Goal: Task Accomplishment & Management: Use online tool/utility

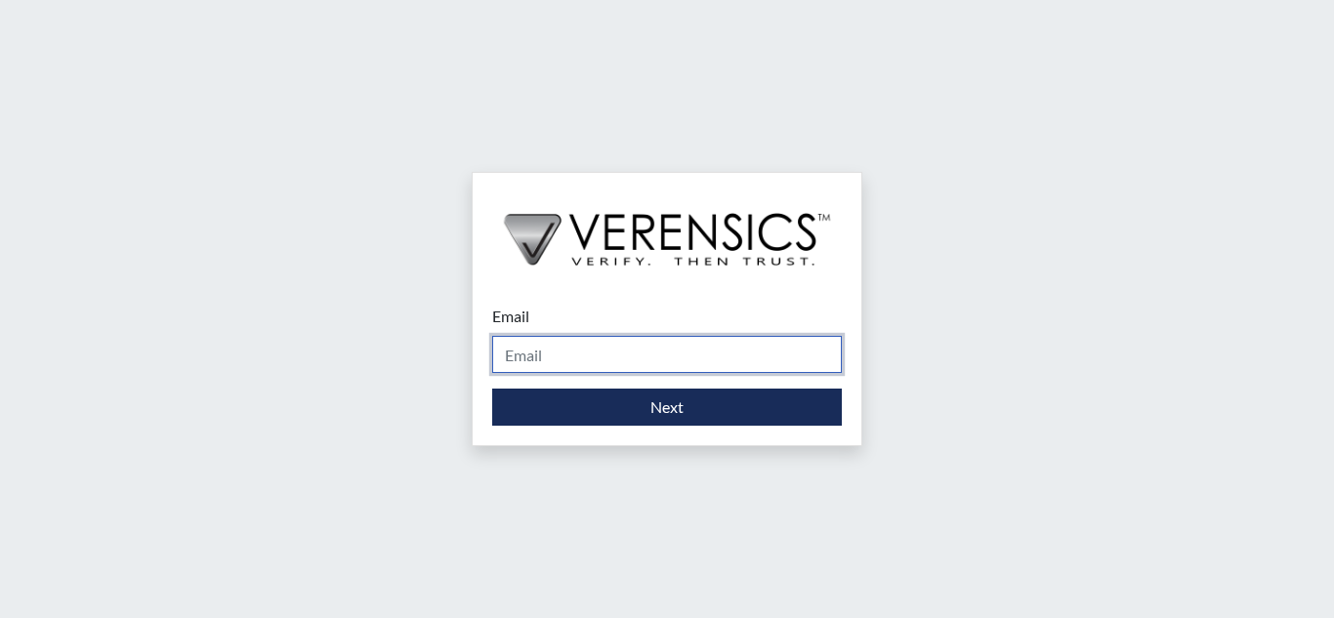
click at [572, 353] on input "Email" at bounding box center [667, 354] width 350 height 37
type input "[EMAIL_ADDRESS][PERSON_NAME][DOMAIN_NAME]"
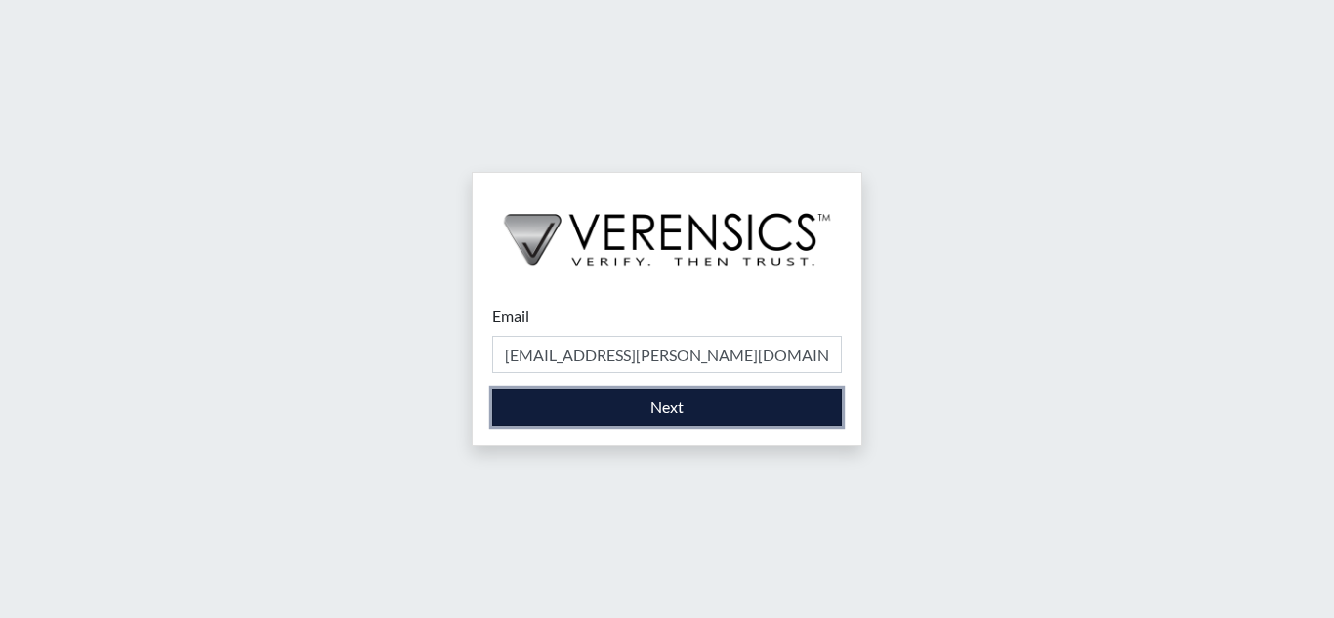
click at [675, 409] on button "Next" at bounding box center [667, 407] width 350 height 37
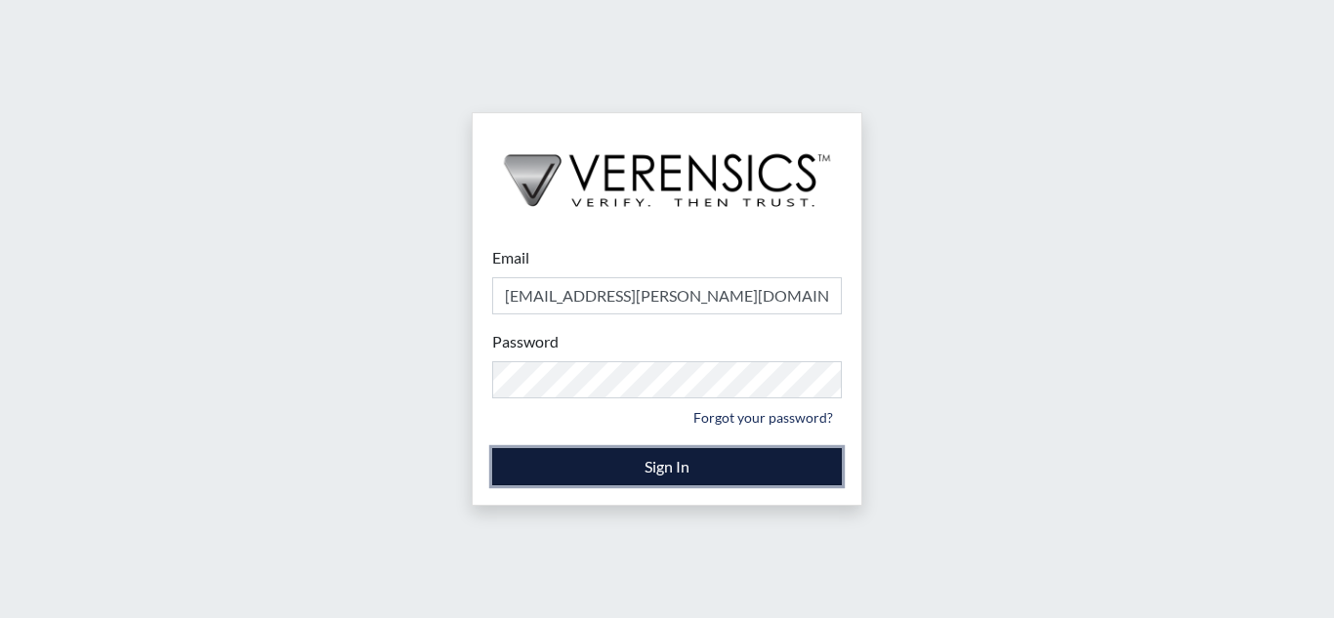
click at [613, 465] on button "Sign In" at bounding box center [667, 466] width 350 height 37
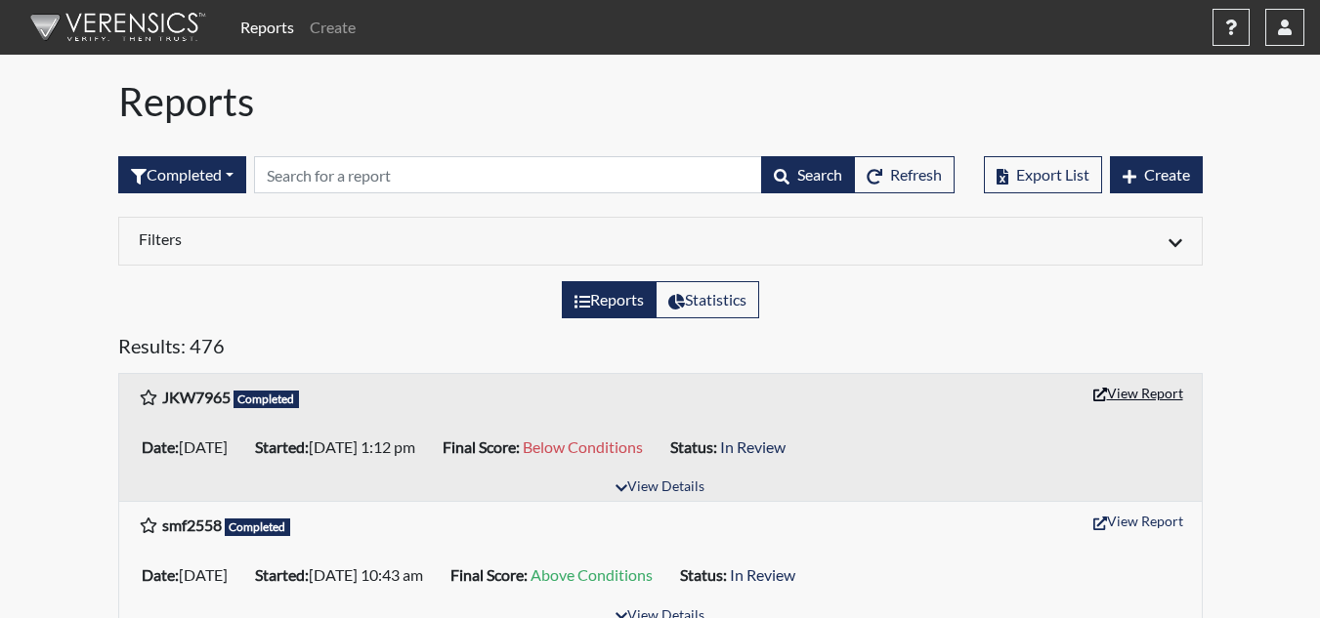
click at [1160, 395] on button "View Report" at bounding box center [1137, 393] width 107 height 30
click at [1275, 28] on button "button" at bounding box center [1284, 27] width 39 height 37
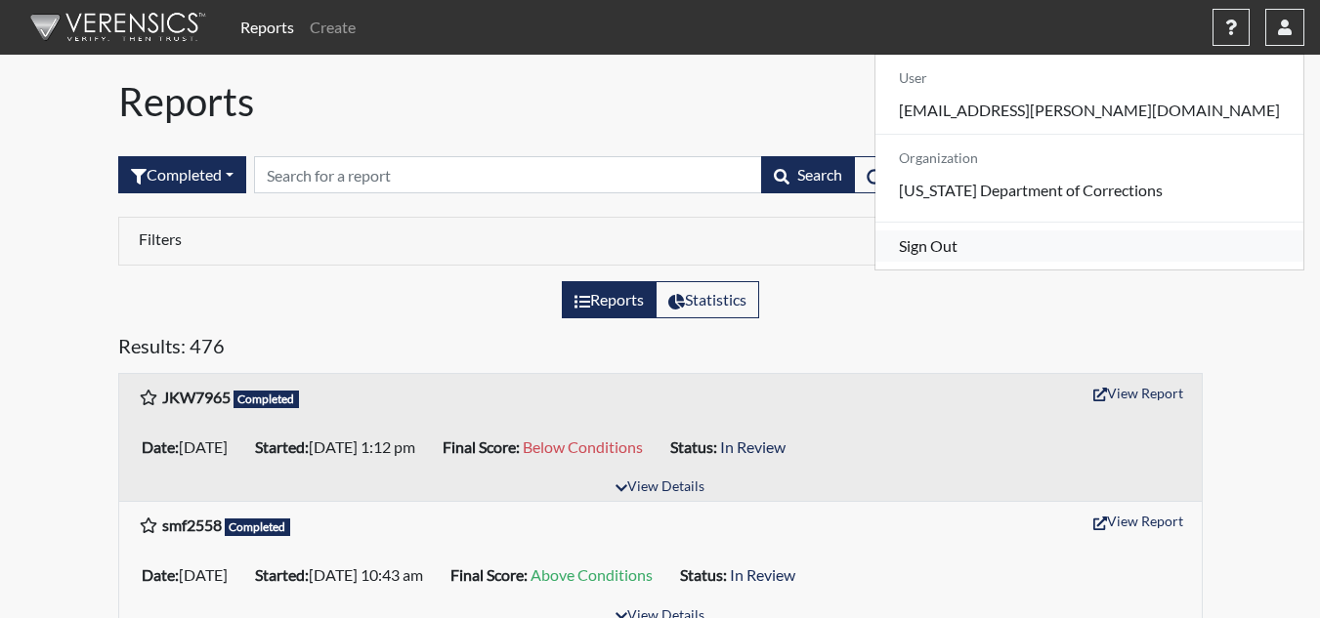
click at [1149, 262] on link "Sign Out" at bounding box center [1089, 246] width 428 height 31
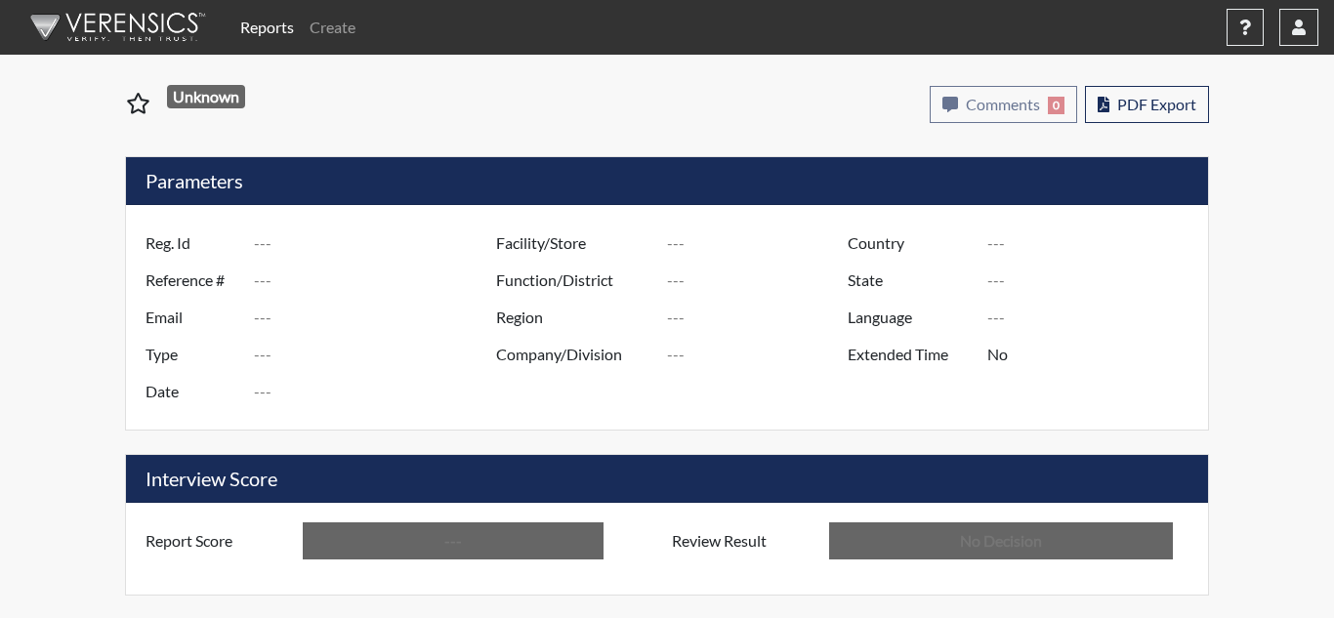
type input "JKW7965"
type input "51029"
type input "---"
type input "Corrections Pre-Employment"
type input "[DATE]"
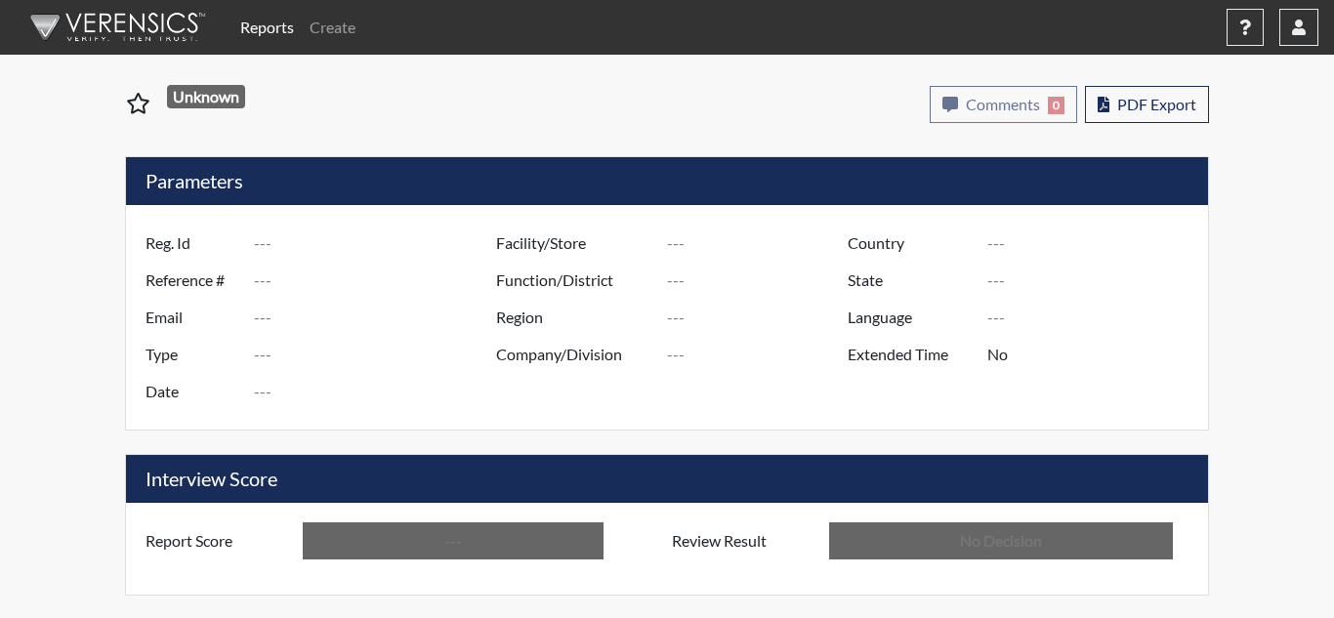
type input "Coastal SP"
type input "[GEOGRAPHIC_DATA]"
type input "[US_STATE]"
type input "English"
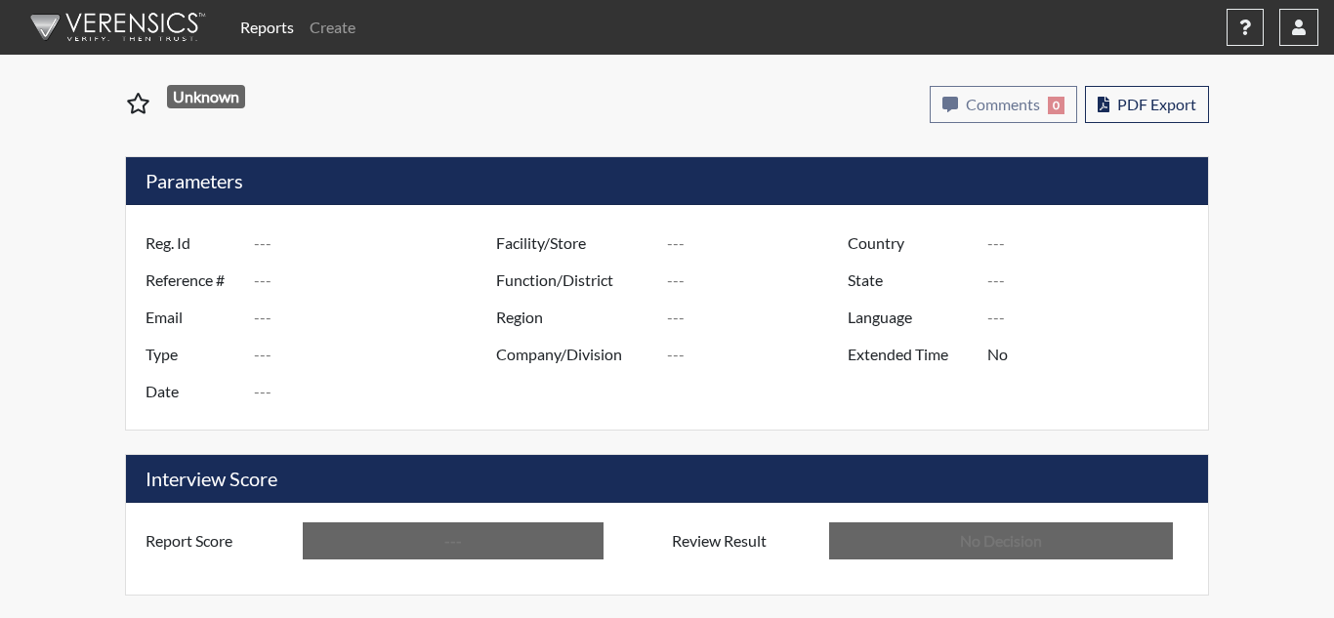
type input "Below Conditions"
type input "In Review"
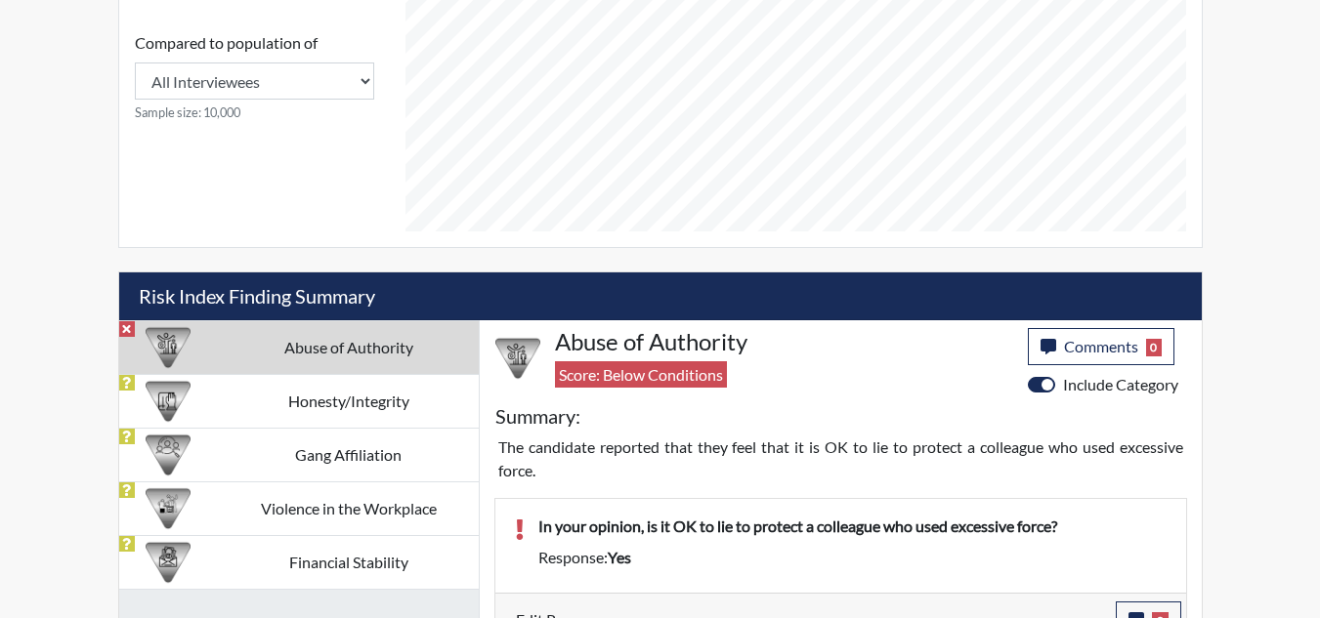
scroll to position [941, 0]
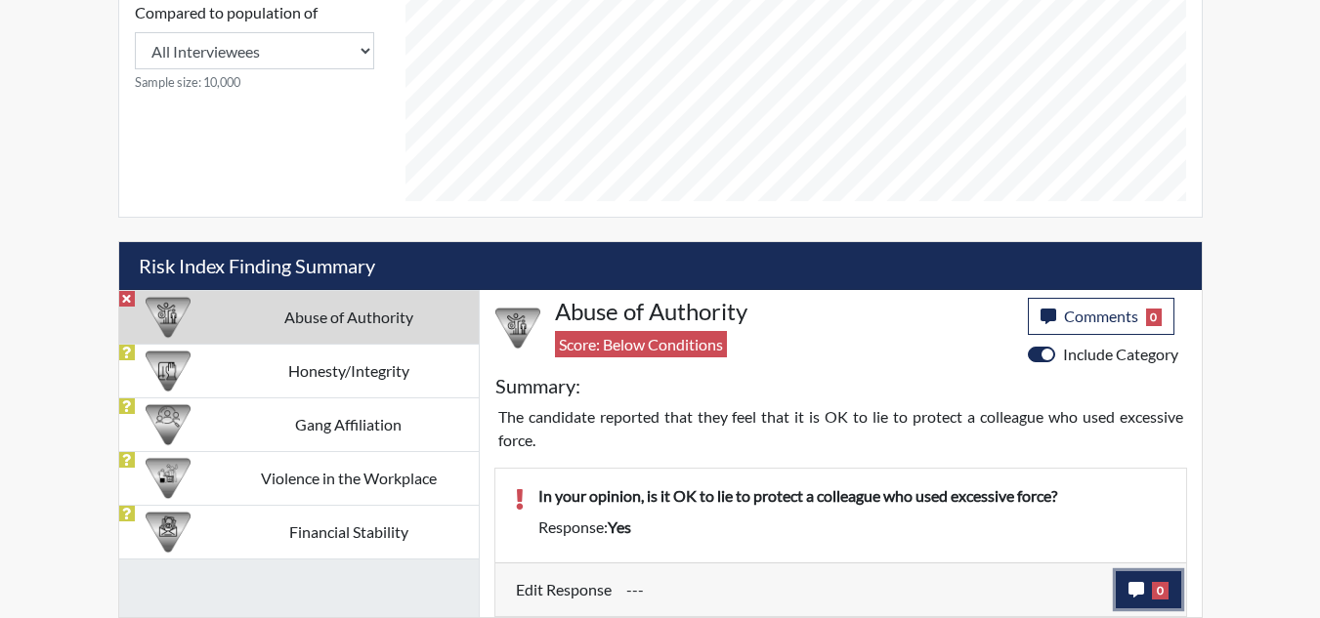
click at [1145, 591] on button "0" at bounding box center [1148, 590] width 65 height 37
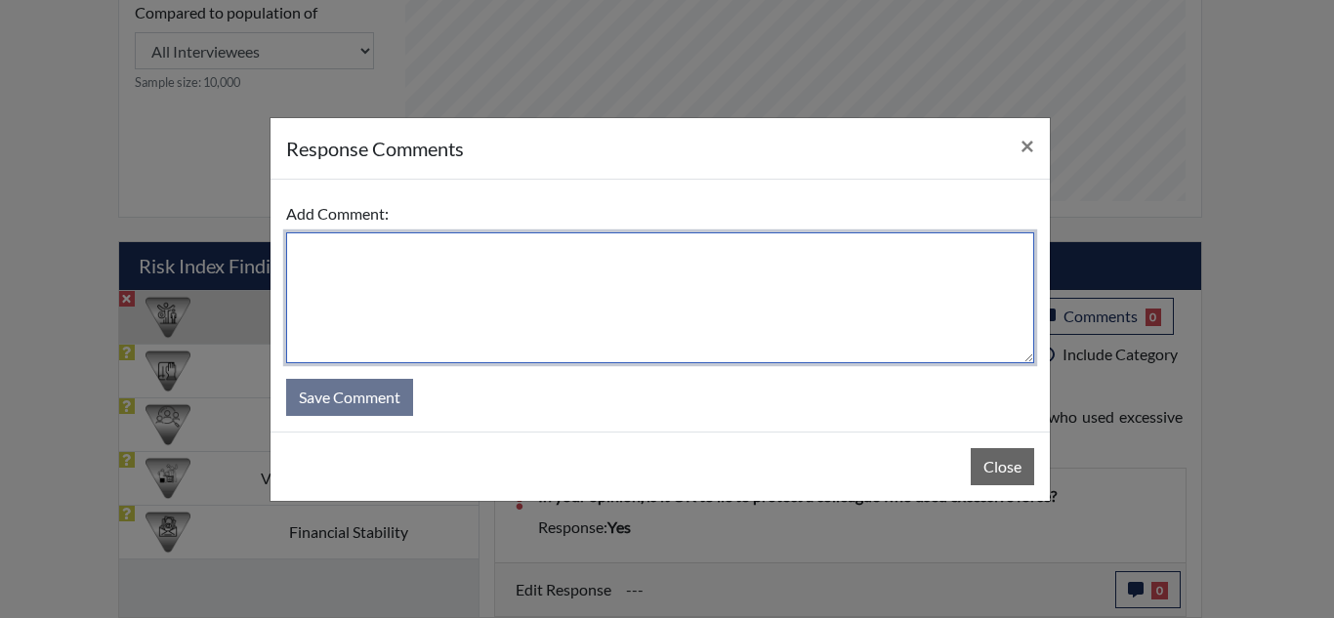
click at [544, 254] on textarea at bounding box center [660, 298] width 748 height 131
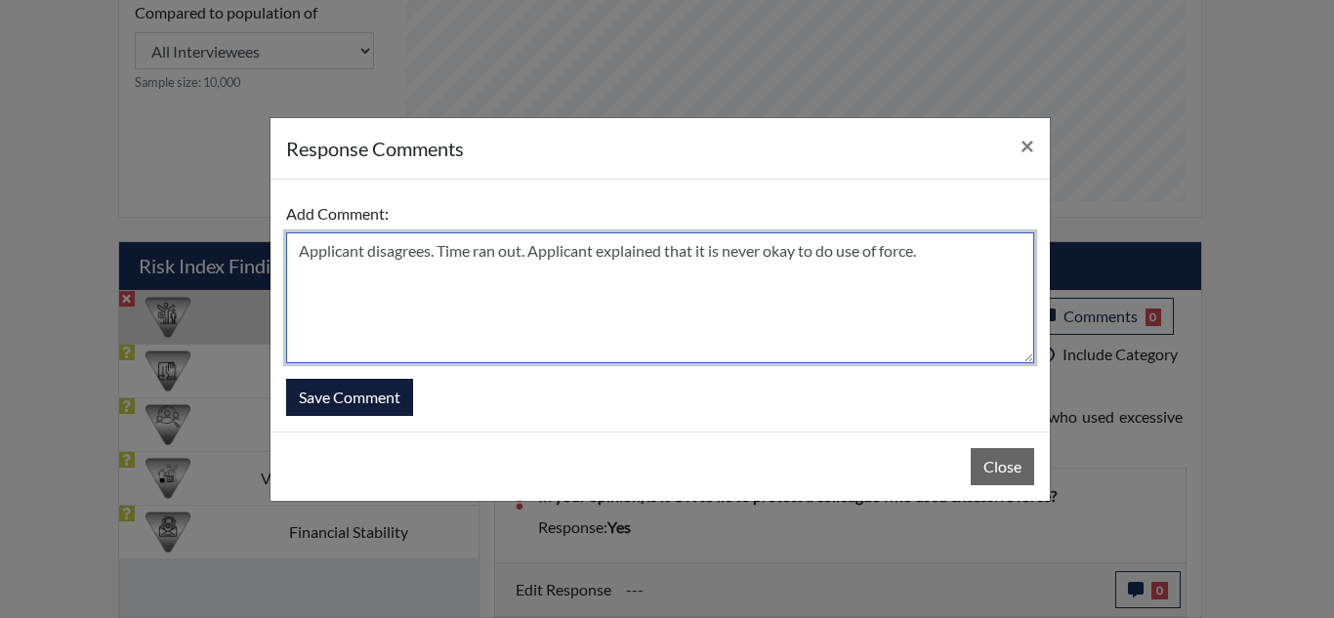
type textarea "Applicant disagrees. Time ran out. Applicant explained that it is never okay to…"
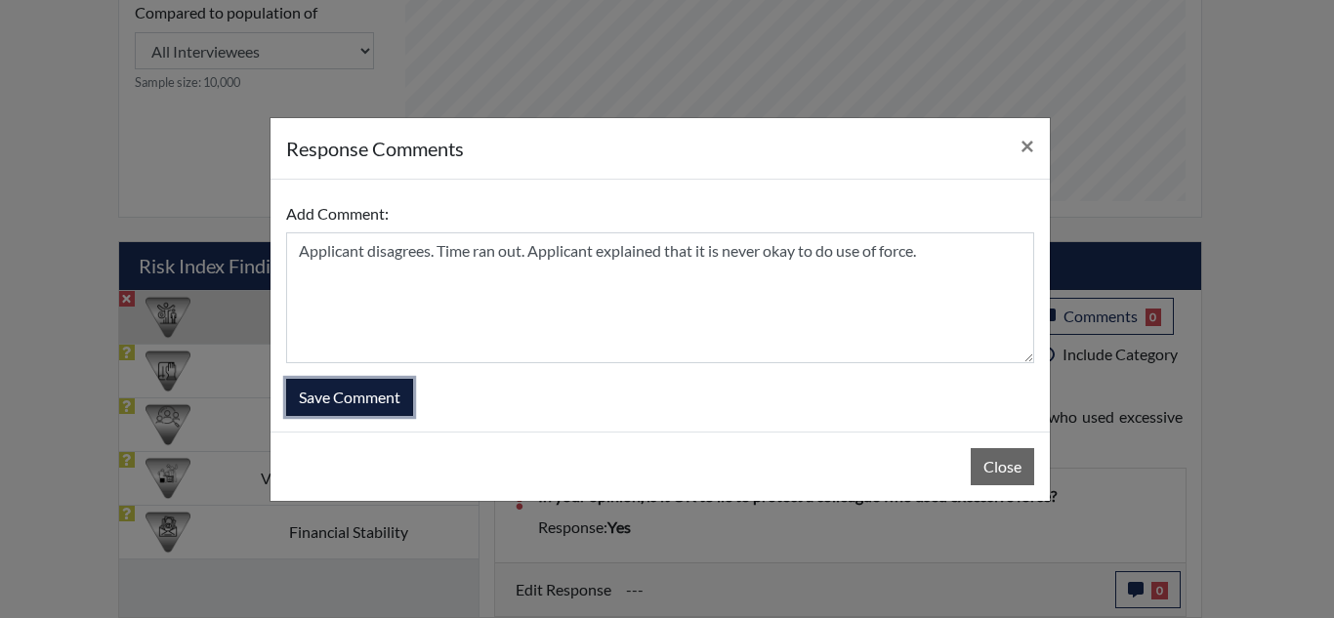
click at [340, 397] on button "Save Comment" at bounding box center [349, 397] width 127 height 37
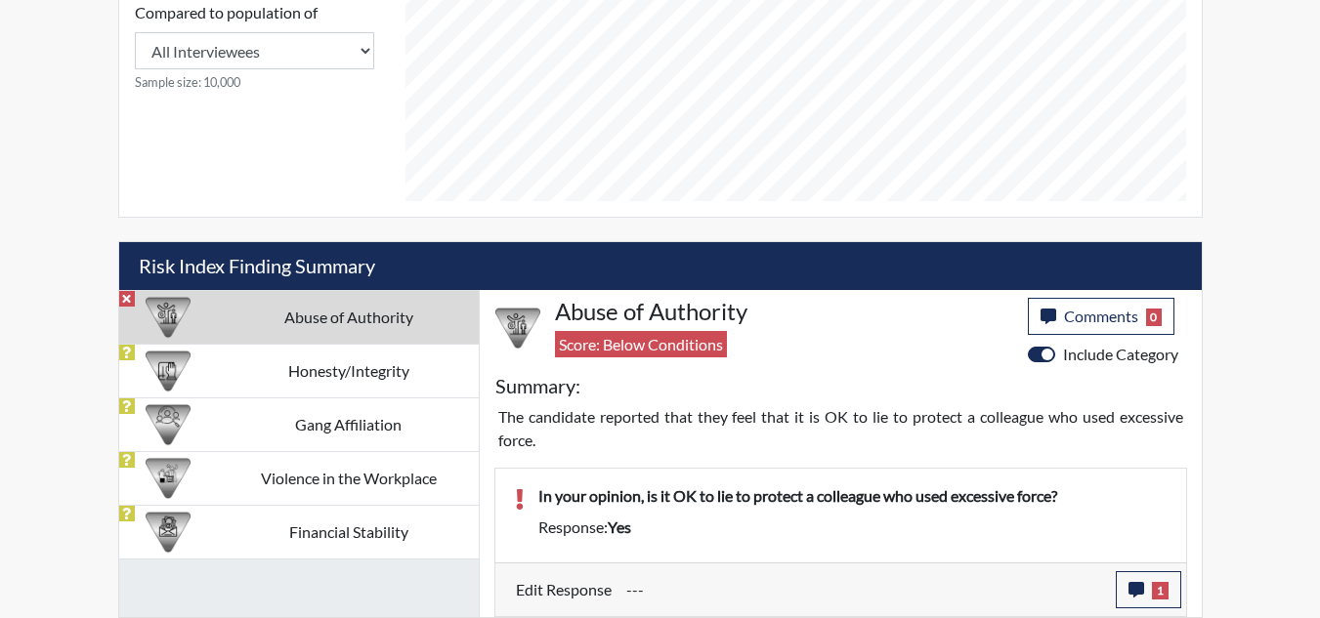
scroll to position [324, 812]
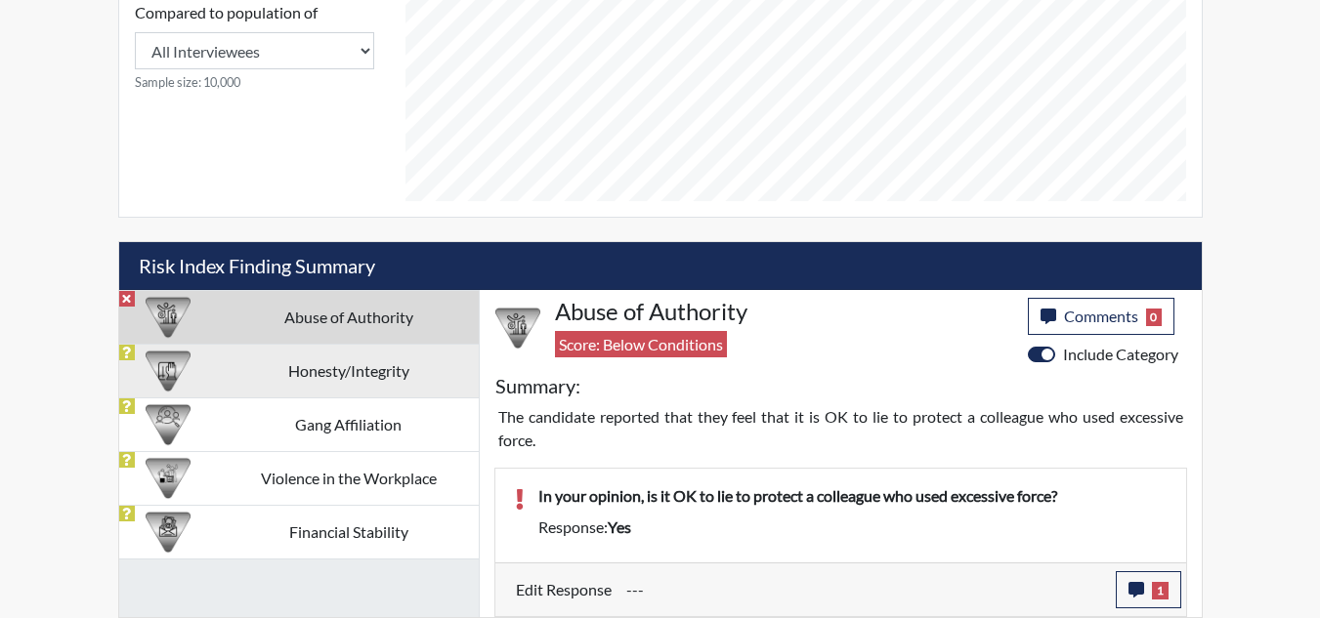
click at [237, 372] on td "Honesty/Integrity" at bounding box center [348, 371] width 260 height 54
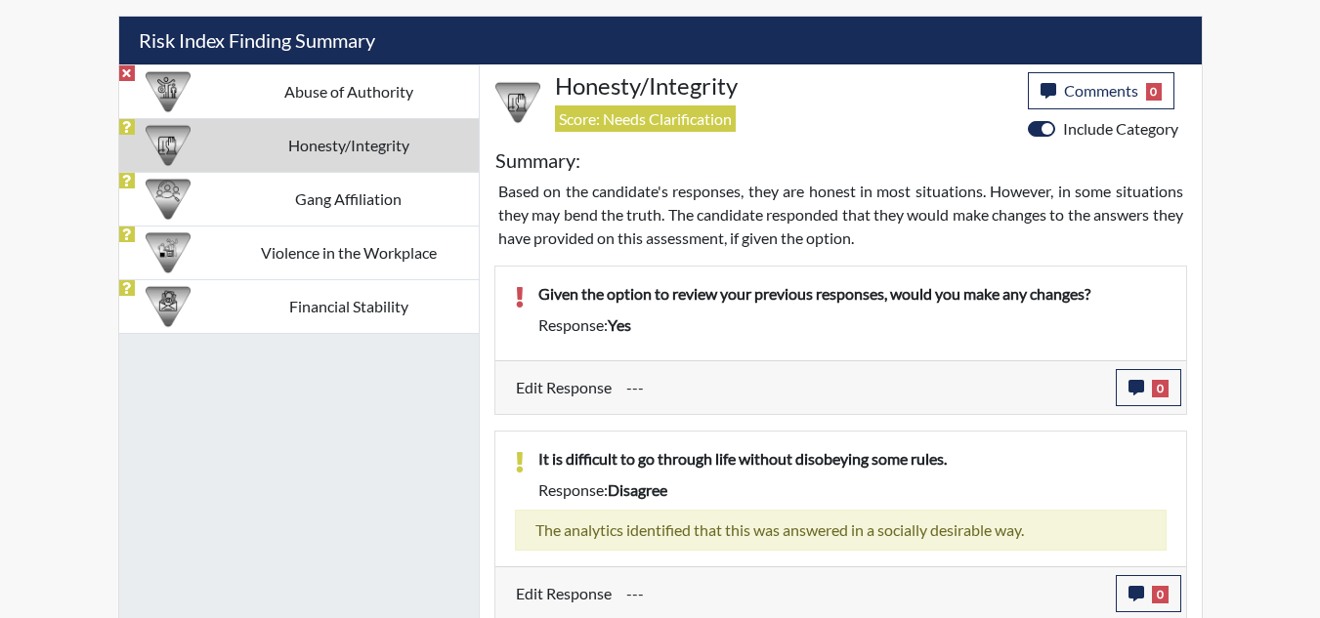
scroll to position [1136, 0]
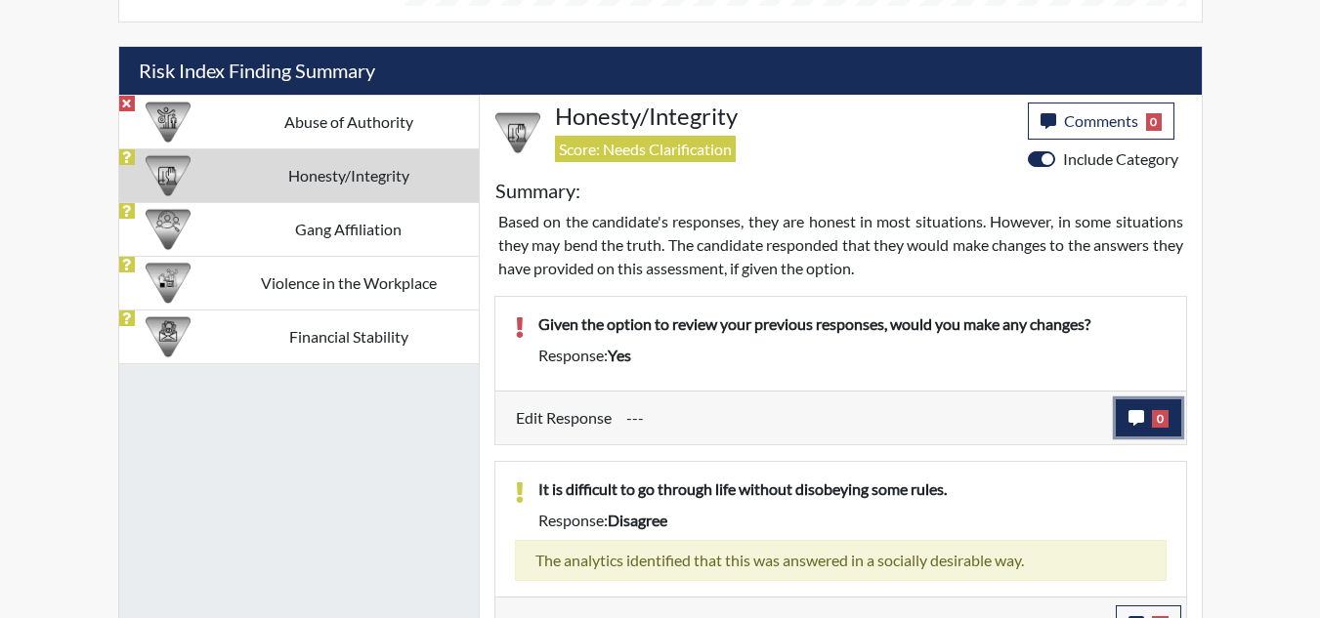
click at [1167, 419] on span "0" at bounding box center [1160, 419] width 17 height 18
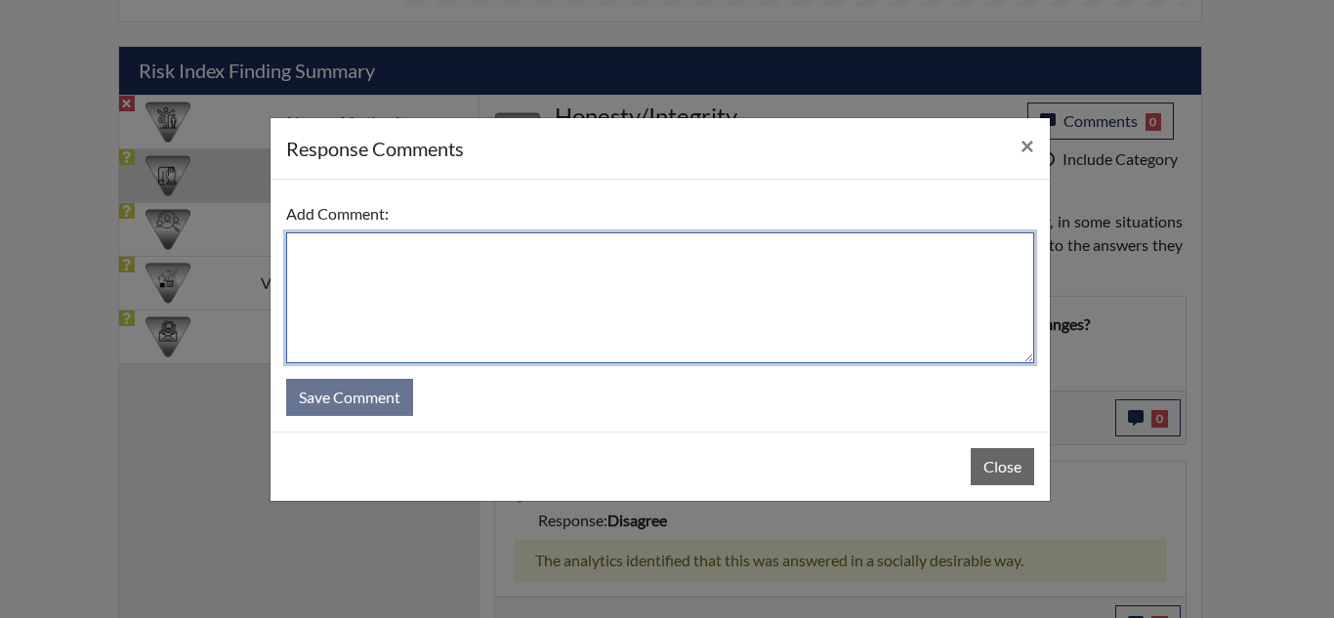
click at [744, 267] on textarea at bounding box center [660, 298] width 748 height 131
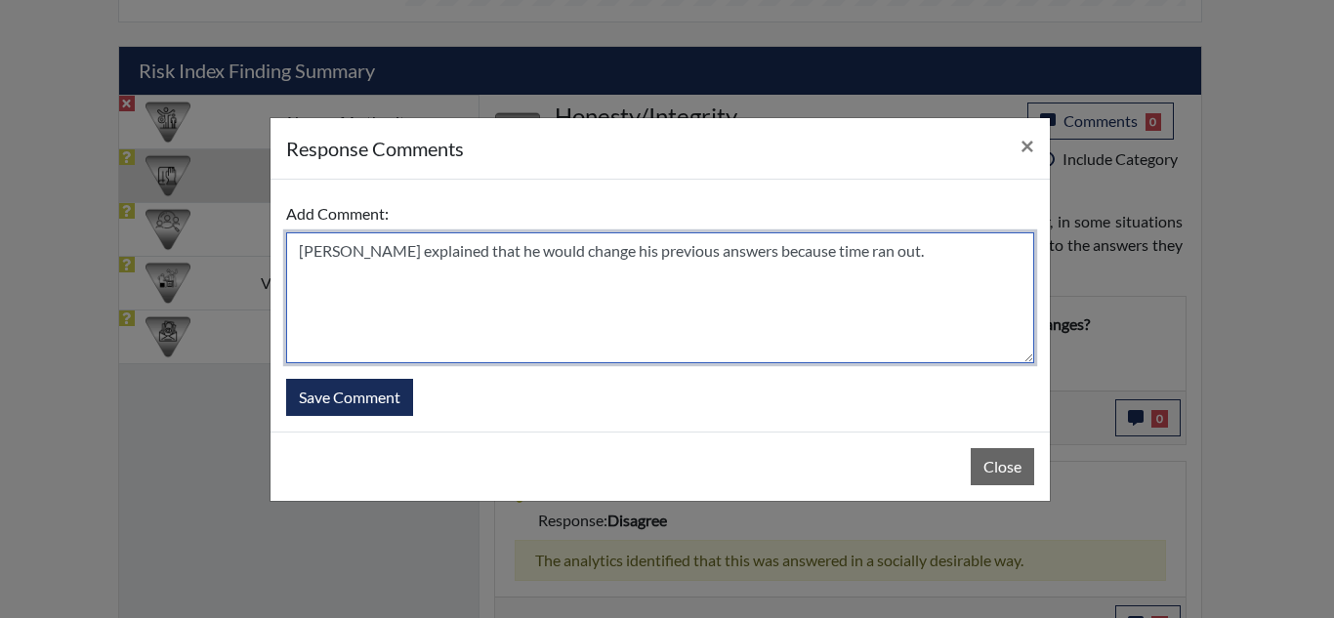
drag, startPoint x: 873, startPoint y: 254, endPoint x: 731, endPoint y: 257, distance: 142.7
click at [731, 257] on textarea "[PERSON_NAME] explained that he would change his previous answers because time …" at bounding box center [660, 298] width 748 height 131
type textarea "[PERSON_NAME] explained that he would change his previous answers if he had mor…"
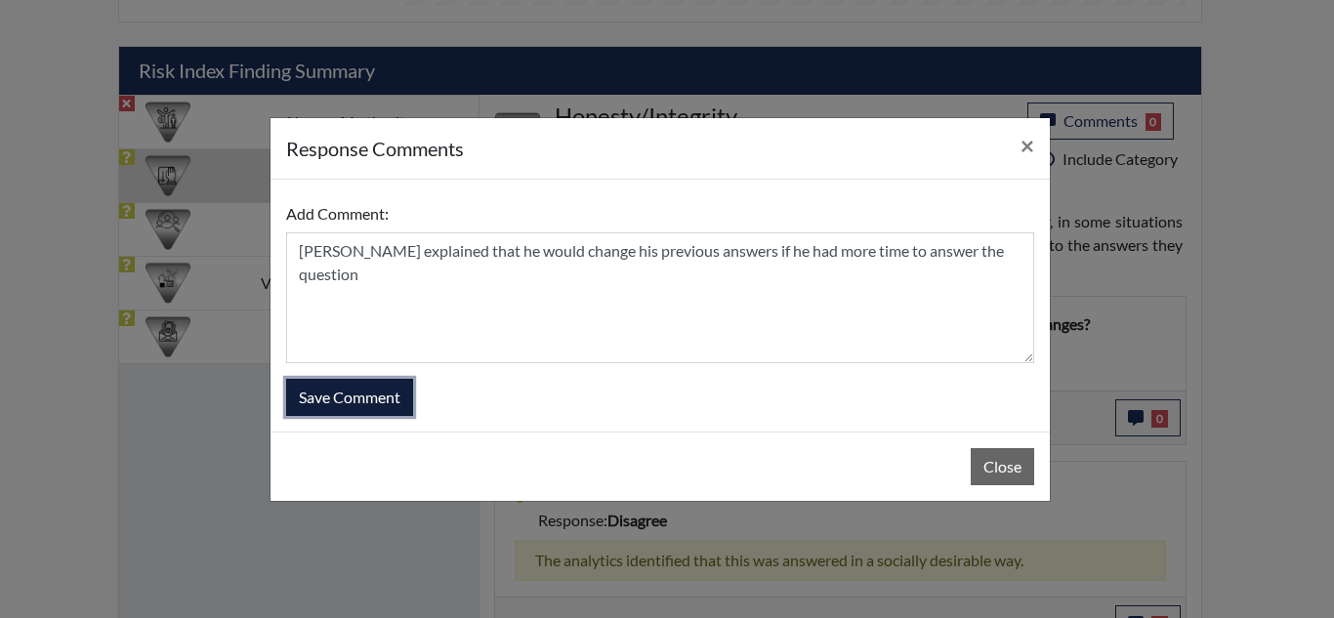
click at [362, 397] on button "Save Comment" at bounding box center [349, 397] width 127 height 37
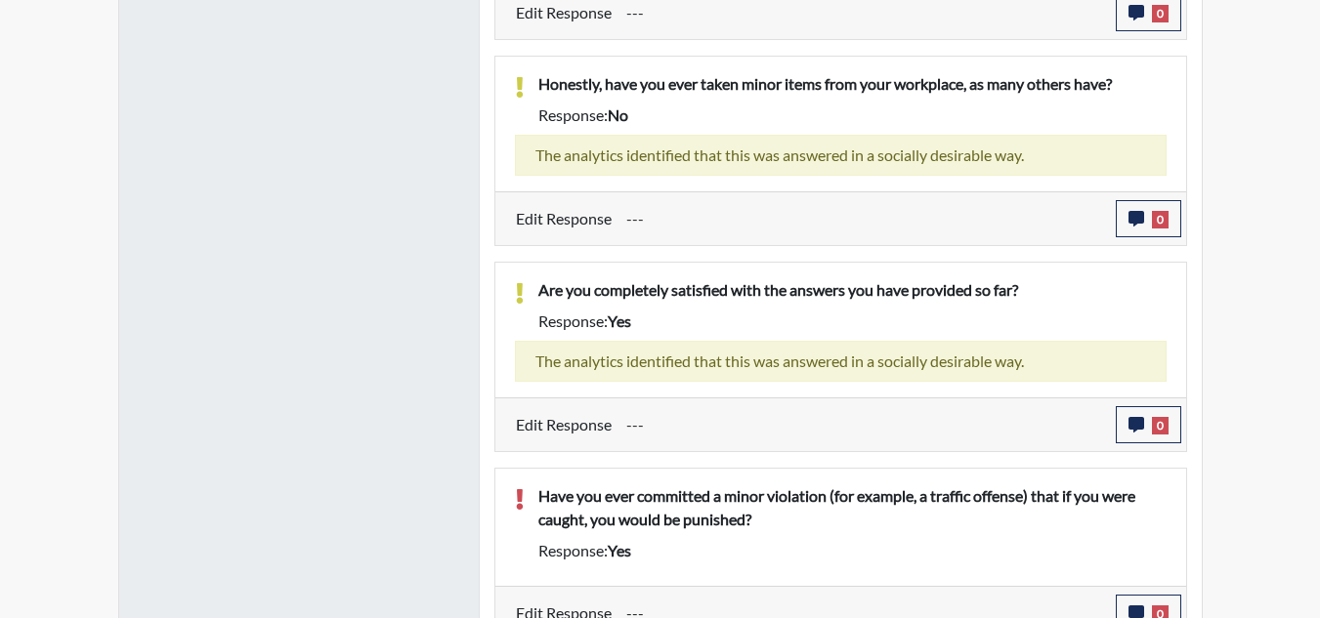
scroll to position [1771, 0]
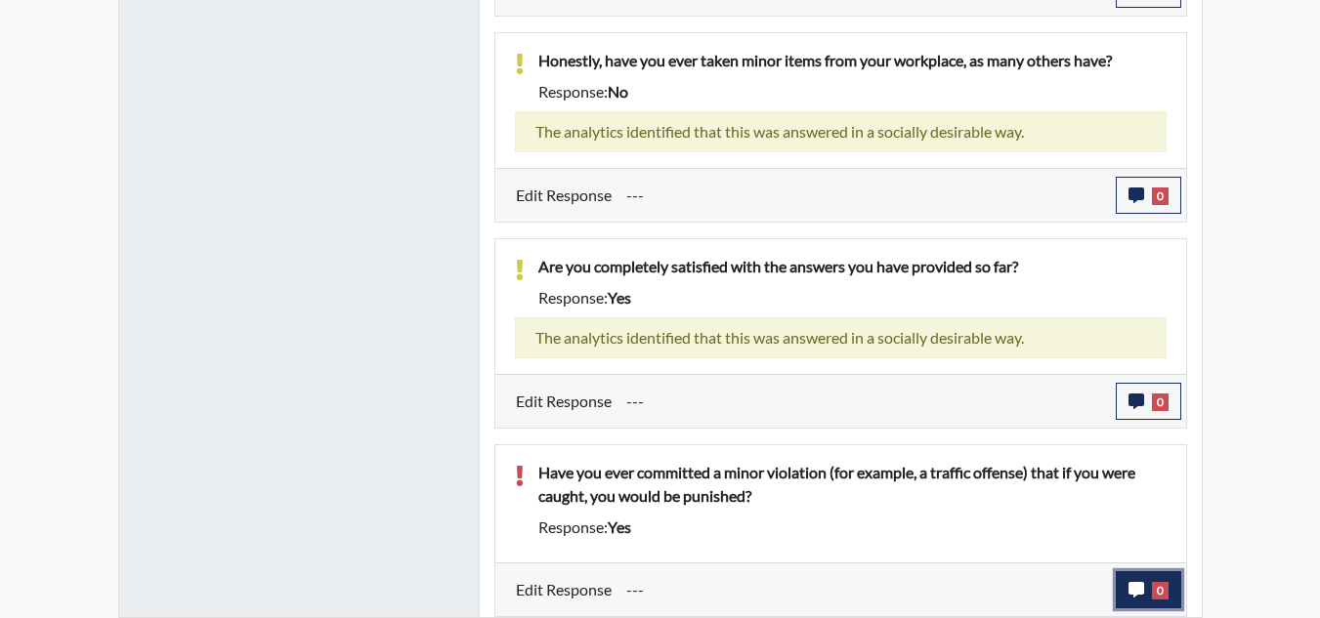
click at [1138, 590] on icon "button" at bounding box center [1136, 590] width 16 height 16
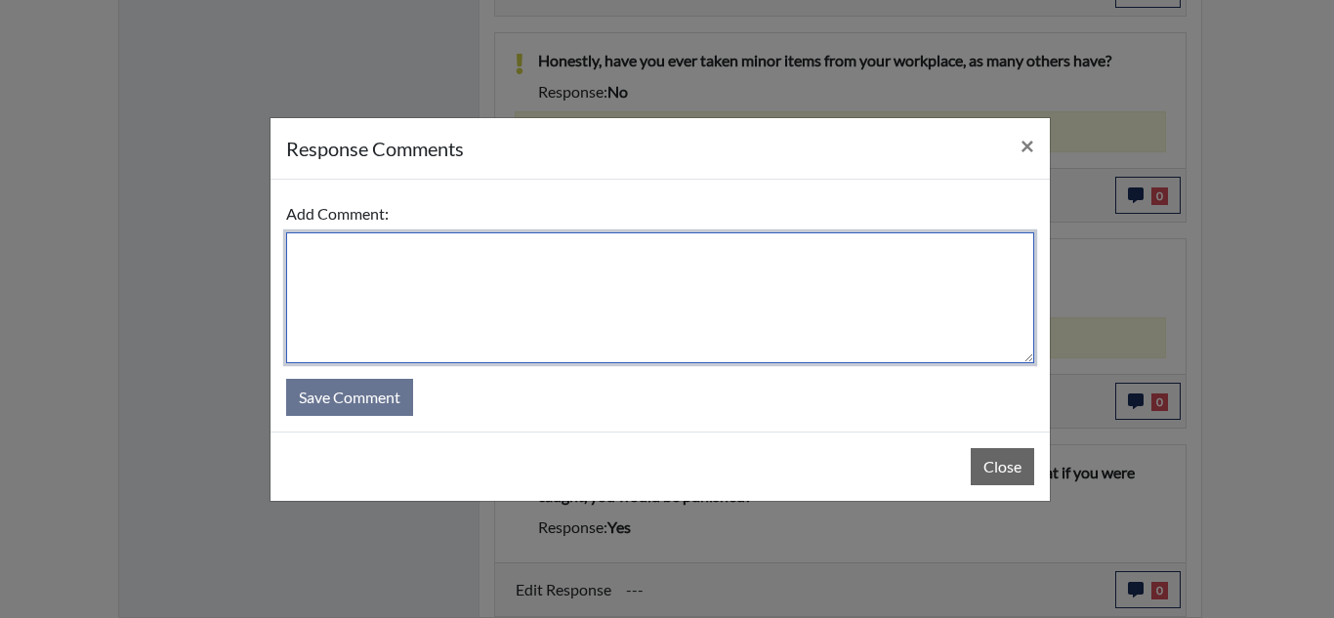
click at [688, 292] on textarea at bounding box center [660, 298] width 748 height 131
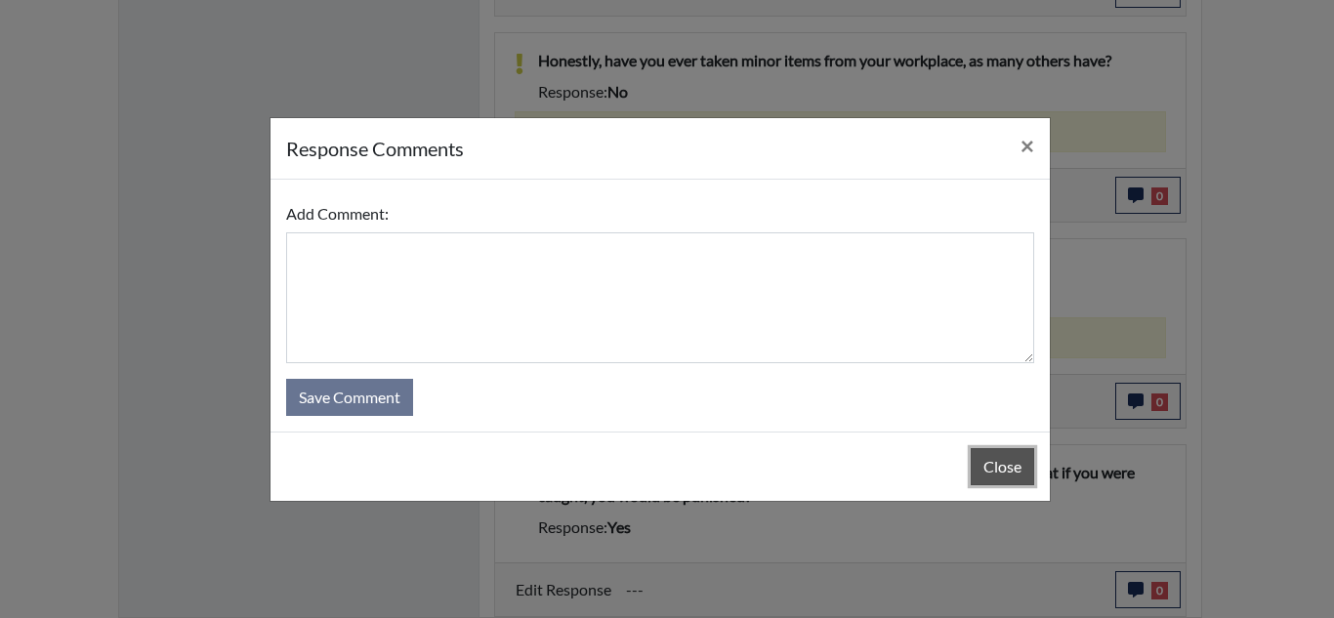
click at [1011, 467] on button "Close" at bounding box center [1003, 466] width 64 height 37
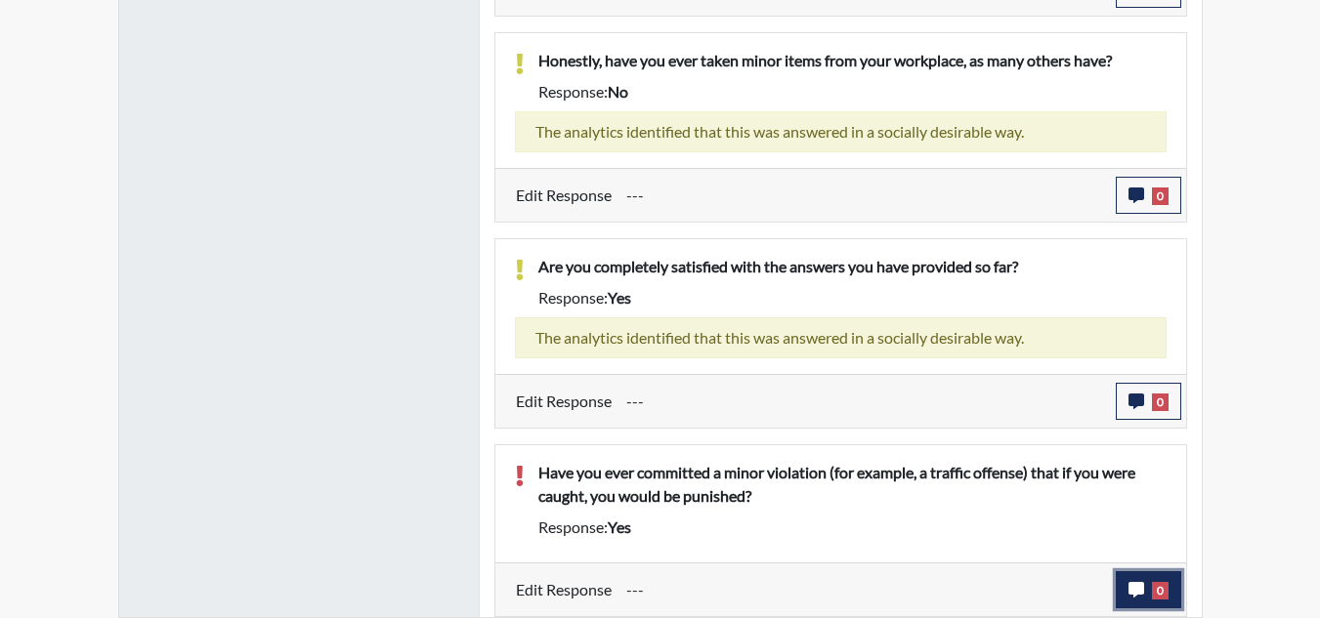
click at [1145, 598] on button "0" at bounding box center [1148, 590] width 65 height 37
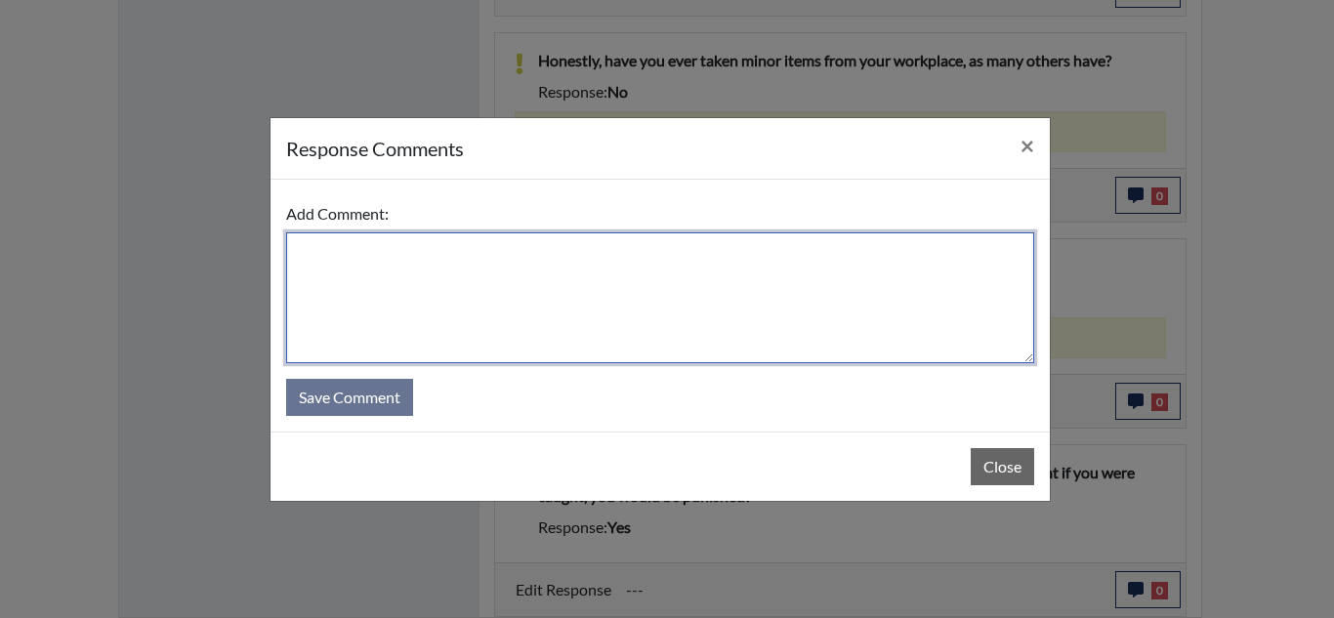
click at [620, 253] on textarea at bounding box center [660, 298] width 748 height 131
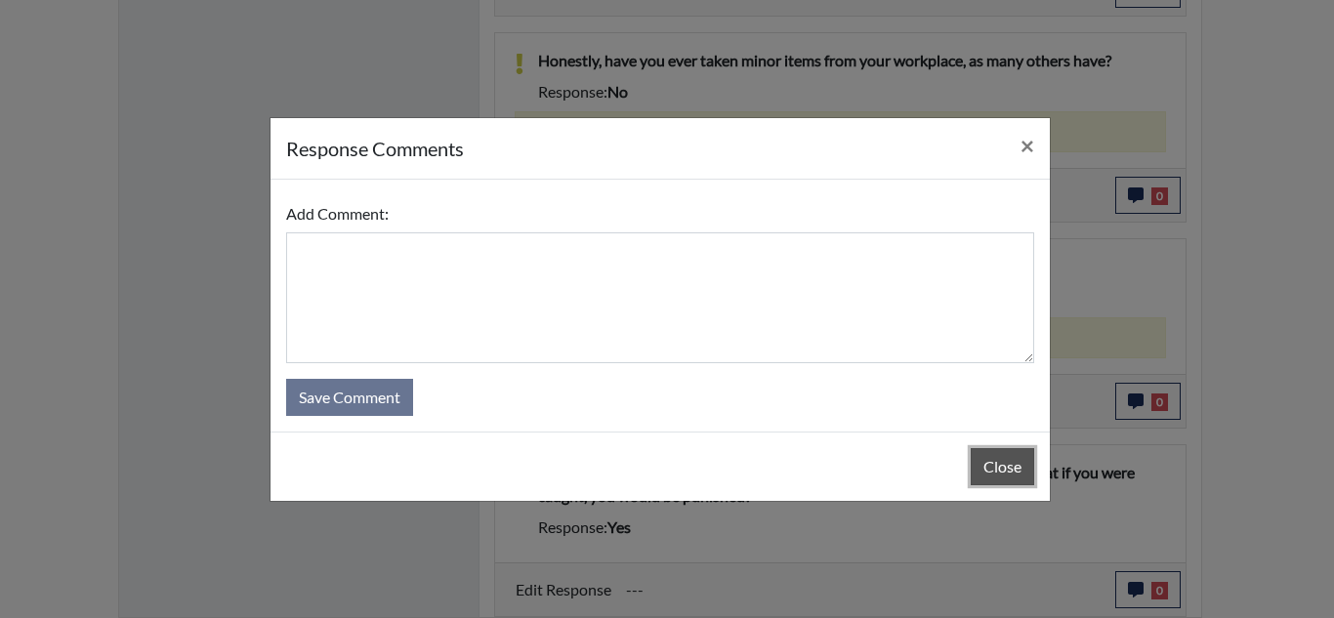
click at [1006, 466] on button "Close" at bounding box center [1003, 466] width 64 height 37
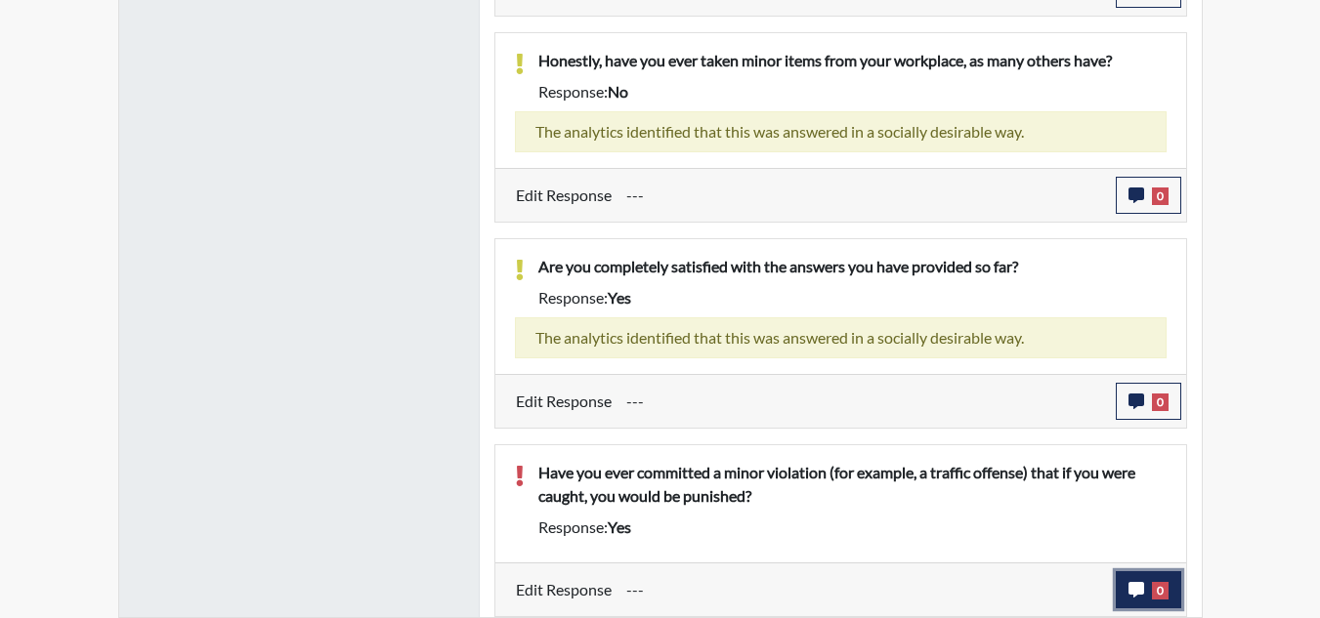
click at [1130, 593] on icon "button" at bounding box center [1136, 590] width 16 height 16
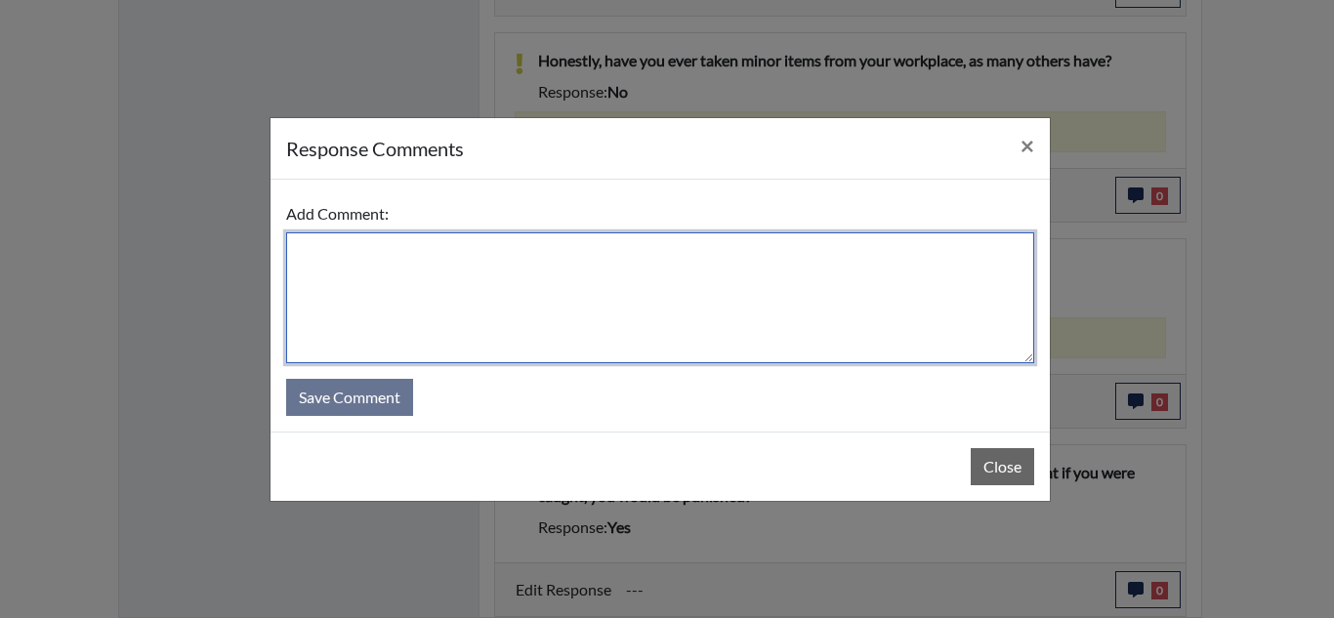
click at [733, 285] on textarea at bounding box center [660, 298] width 748 height 131
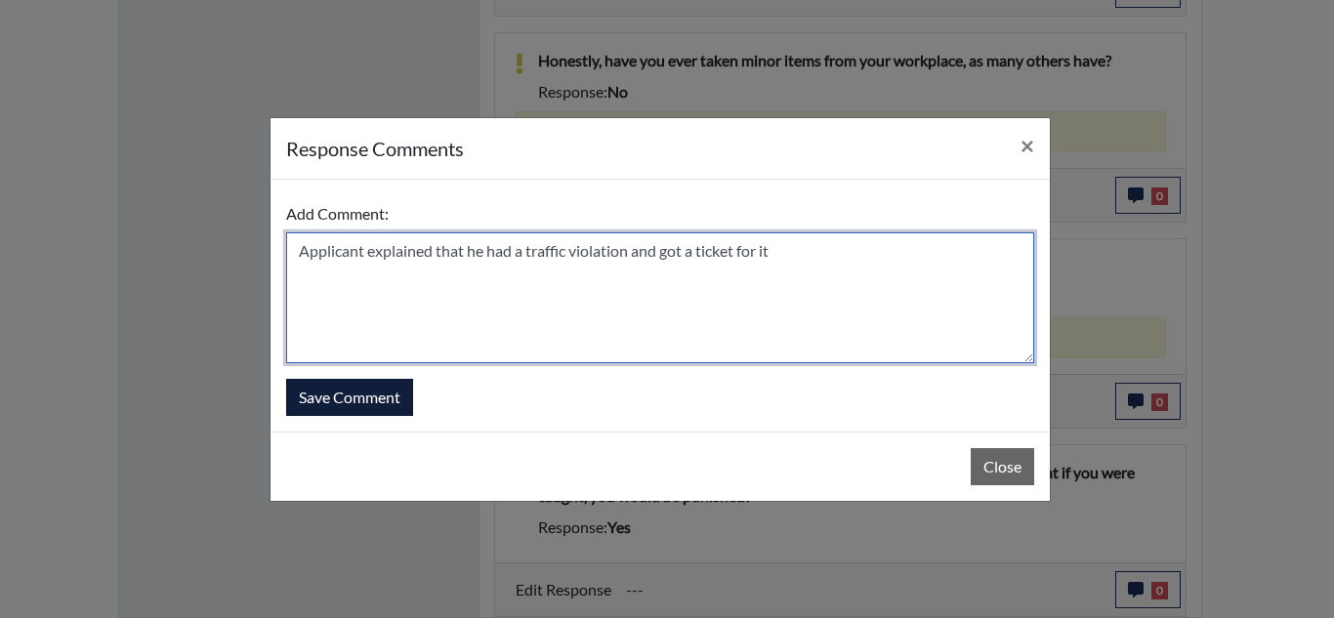
type textarea "Applicant explained that he had a traffic violation and got a ticket for it"
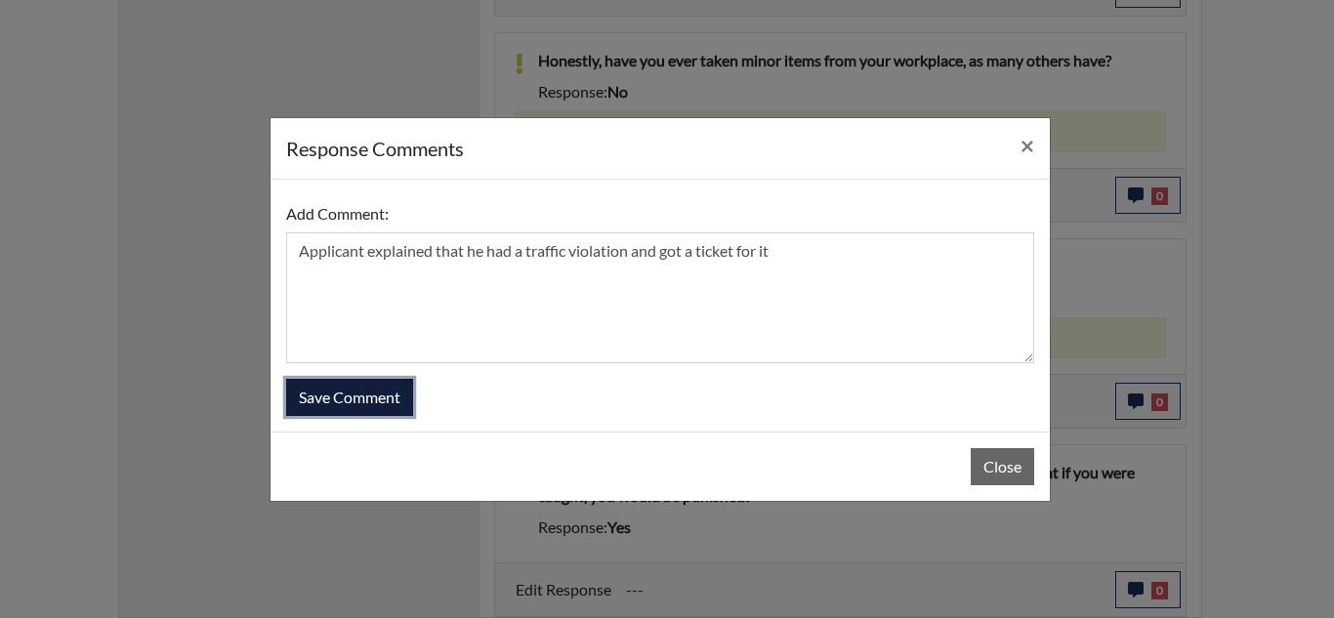
click at [369, 401] on button "Save Comment" at bounding box center [349, 397] width 127 height 37
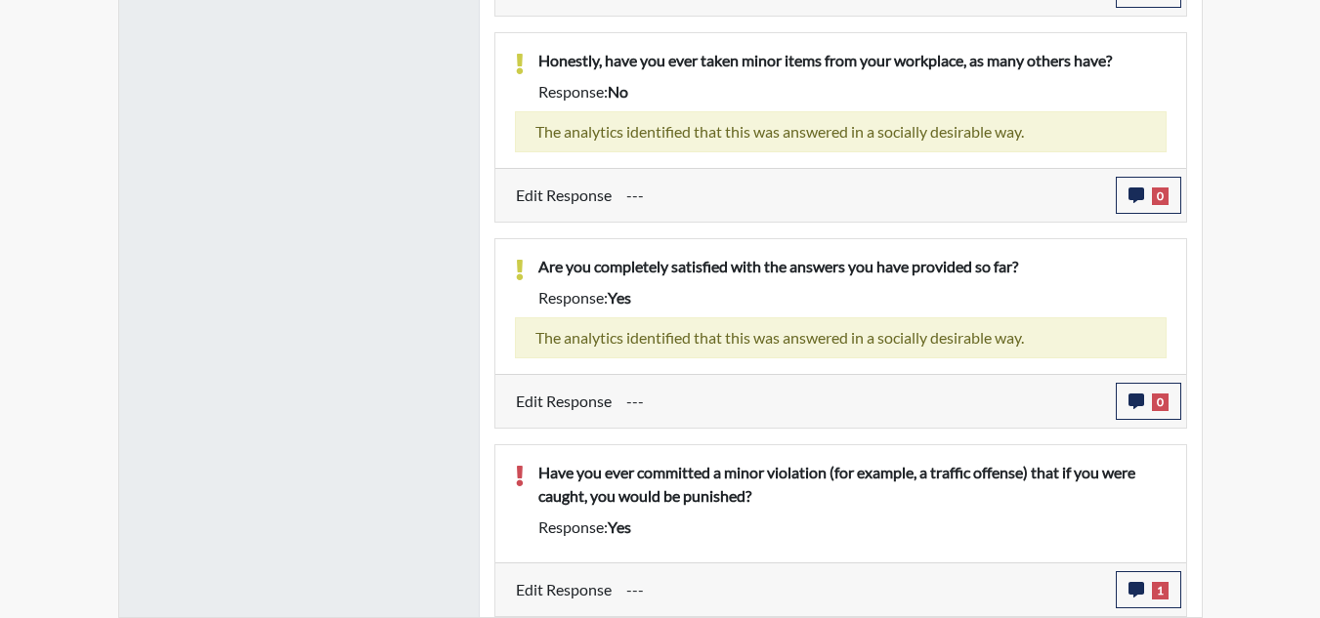
scroll to position [324, 812]
click at [1157, 593] on span "1" at bounding box center [1160, 591] width 17 height 18
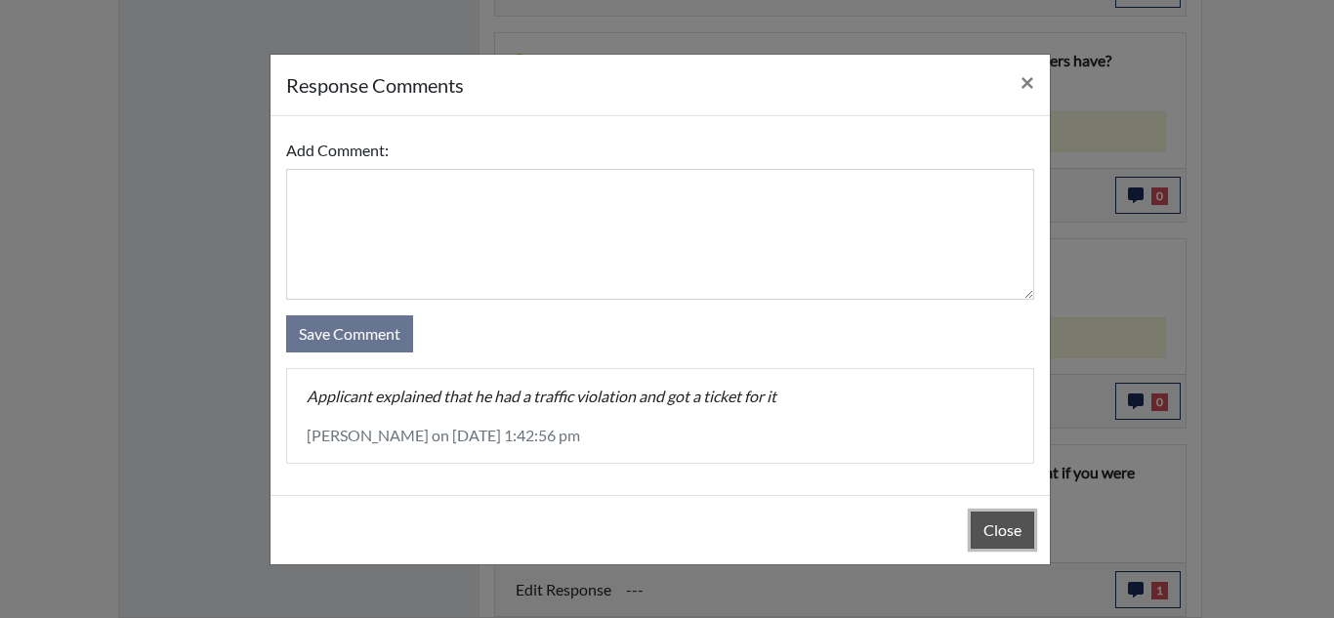
click at [1029, 529] on button "Close" at bounding box center [1003, 530] width 64 height 37
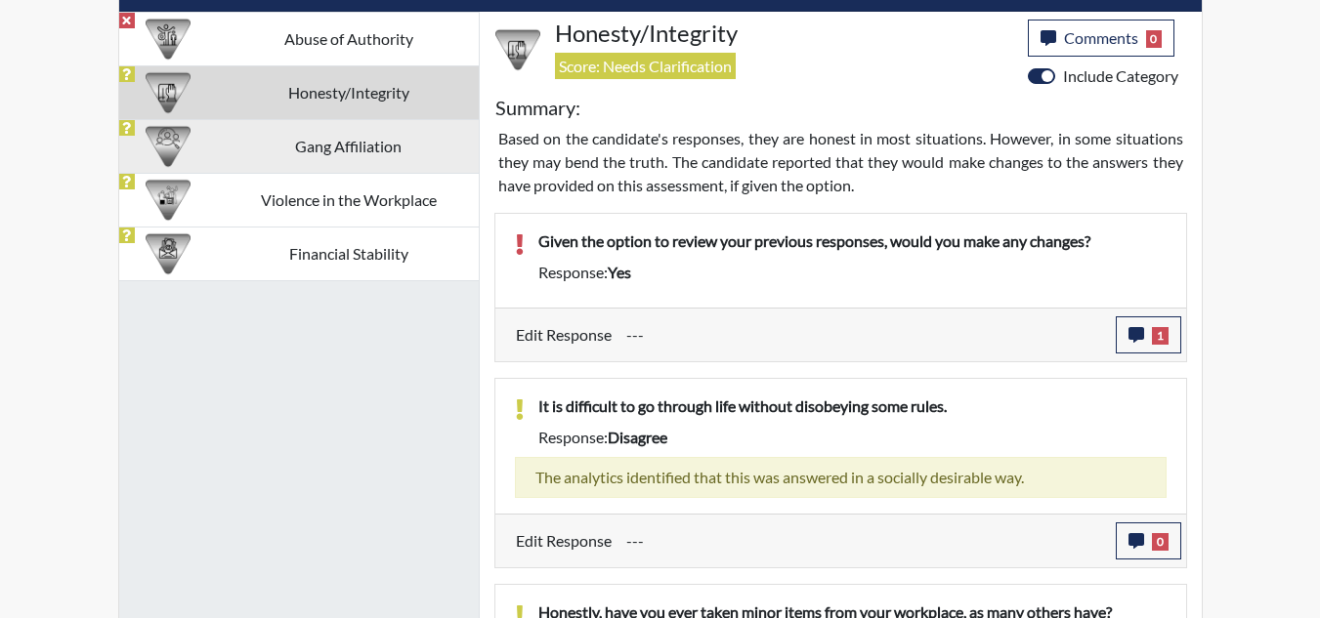
scroll to position [1185, 0]
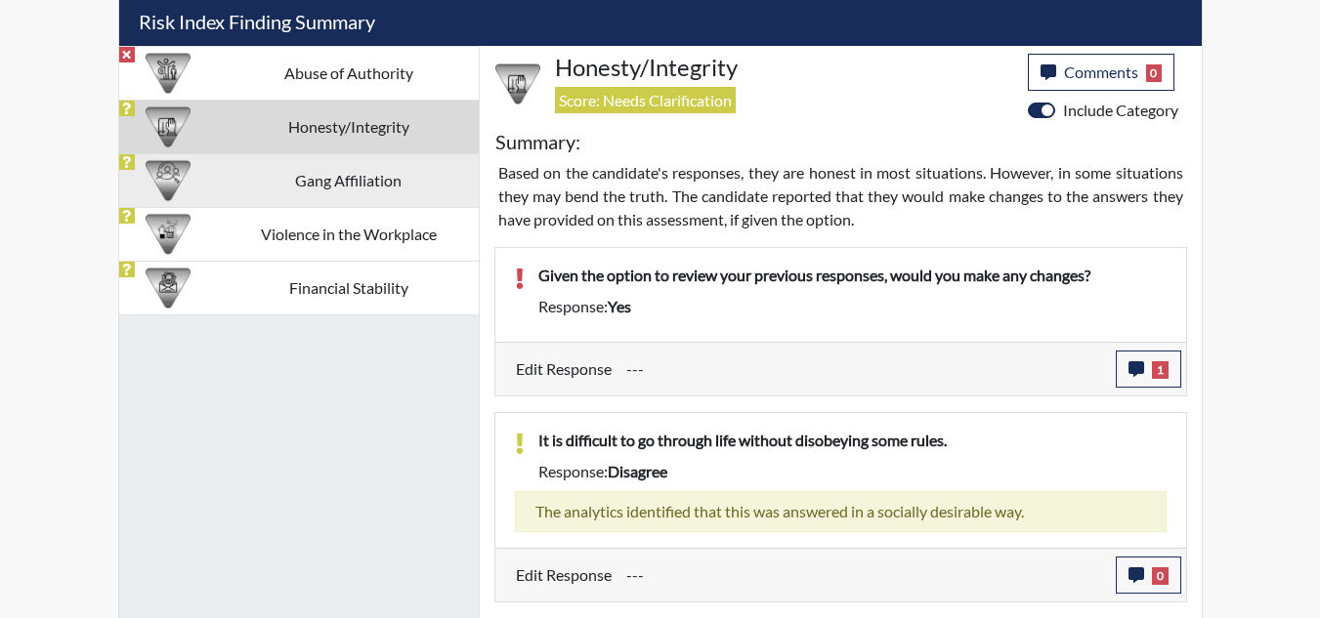
click at [348, 191] on td "Gang Affiliation" at bounding box center [348, 180] width 260 height 54
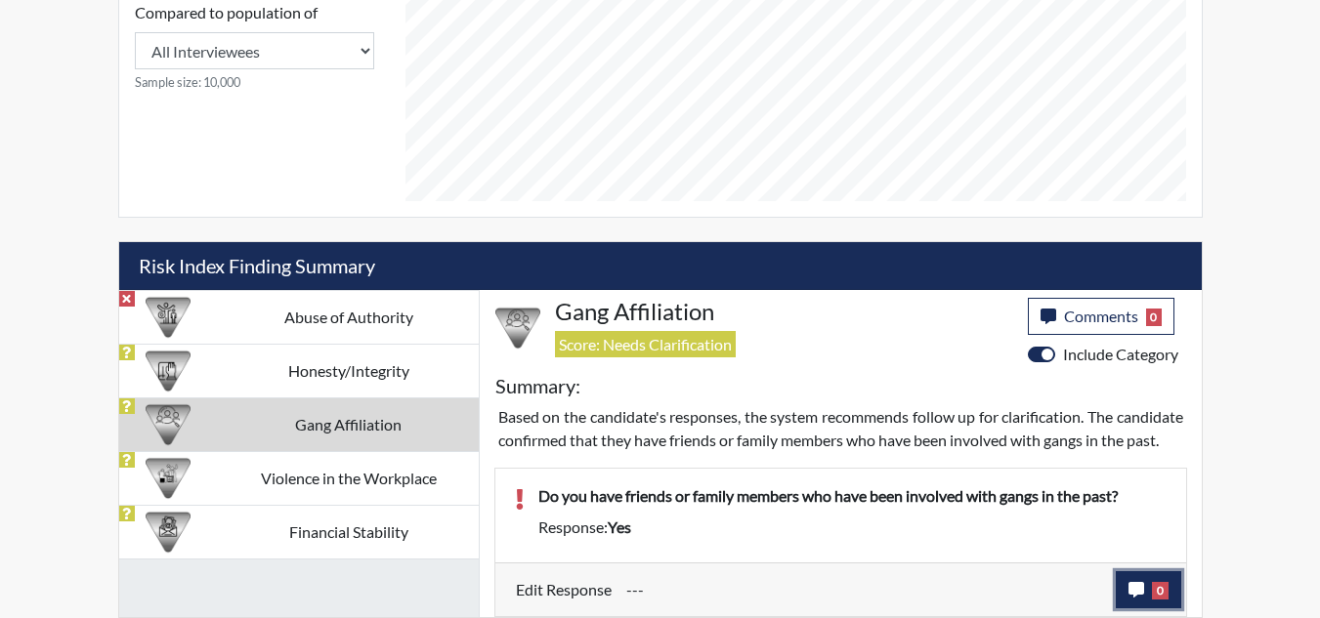
click at [1140, 595] on icon "button" at bounding box center [1136, 590] width 16 height 16
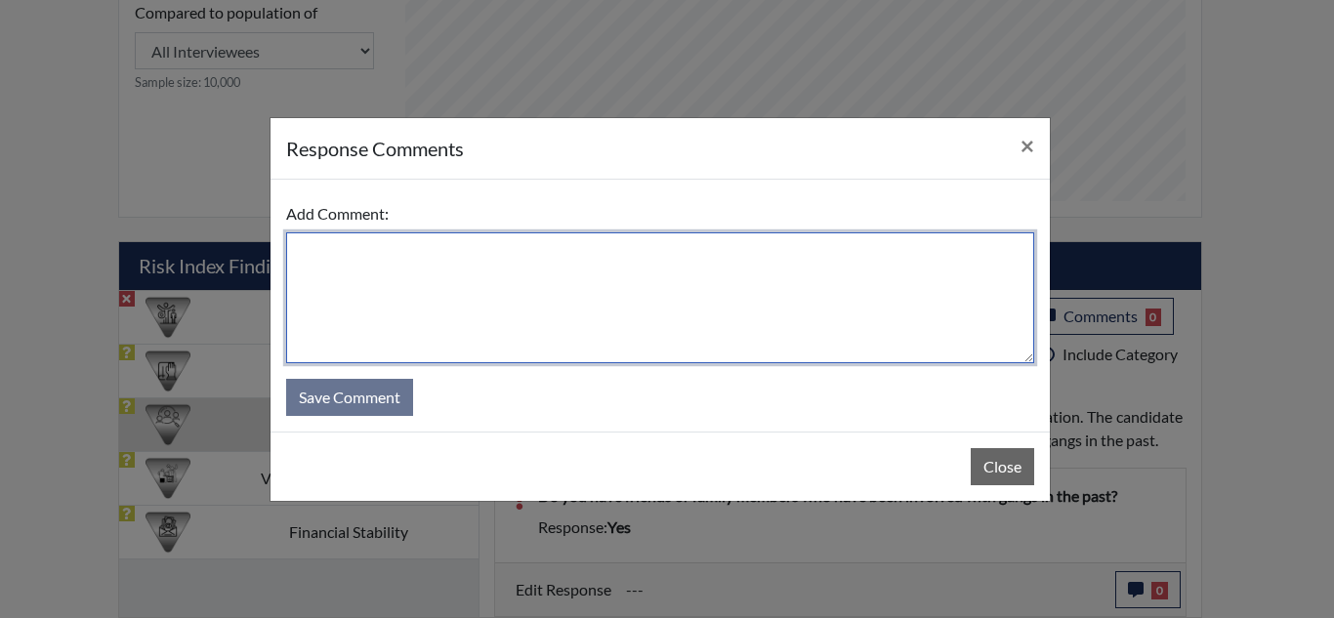
click at [623, 275] on textarea at bounding box center [660, 298] width 748 height 131
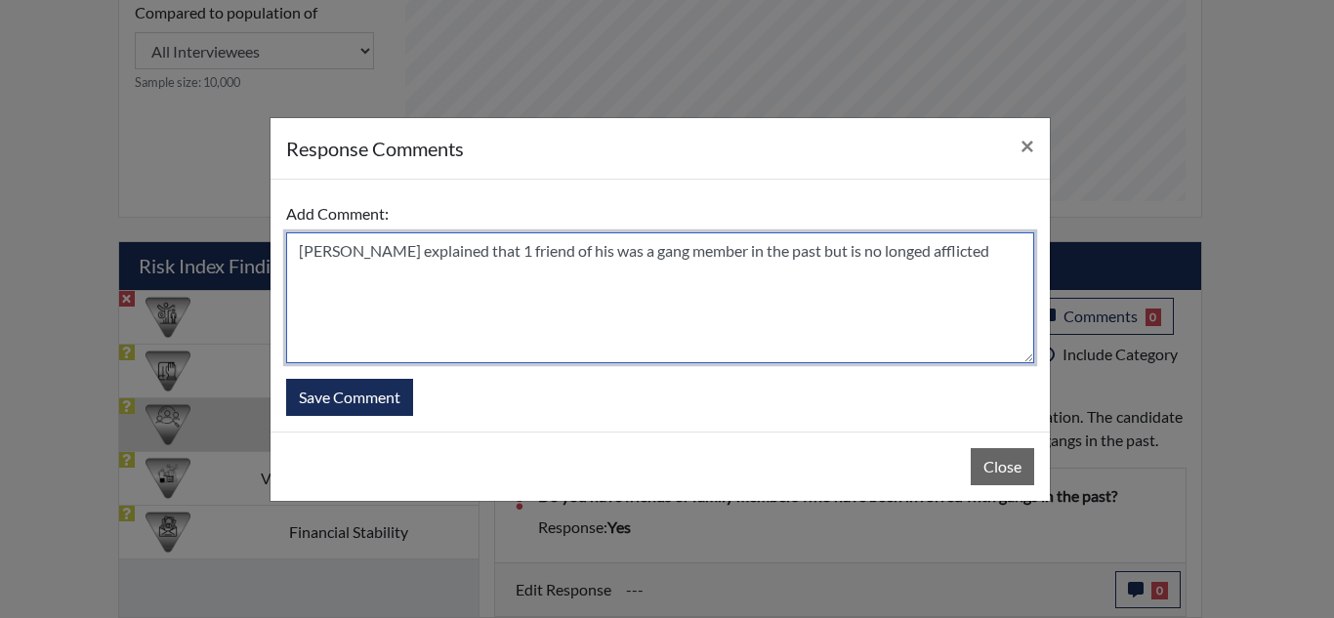
drag, startPoint x: 953, startPoint y: 260, endPoint x: 881, endPoint y: 258, distance: 72.3
click at [881, 258] on textarea "[PERSON_NAME] explained that 1 friend of his was a gang member in the past but …" at bounding box center [660, 298] width 748 height 131
type textarea "[PERSON_NAME] explained that 1 friend of his was a gang member in the past but …"
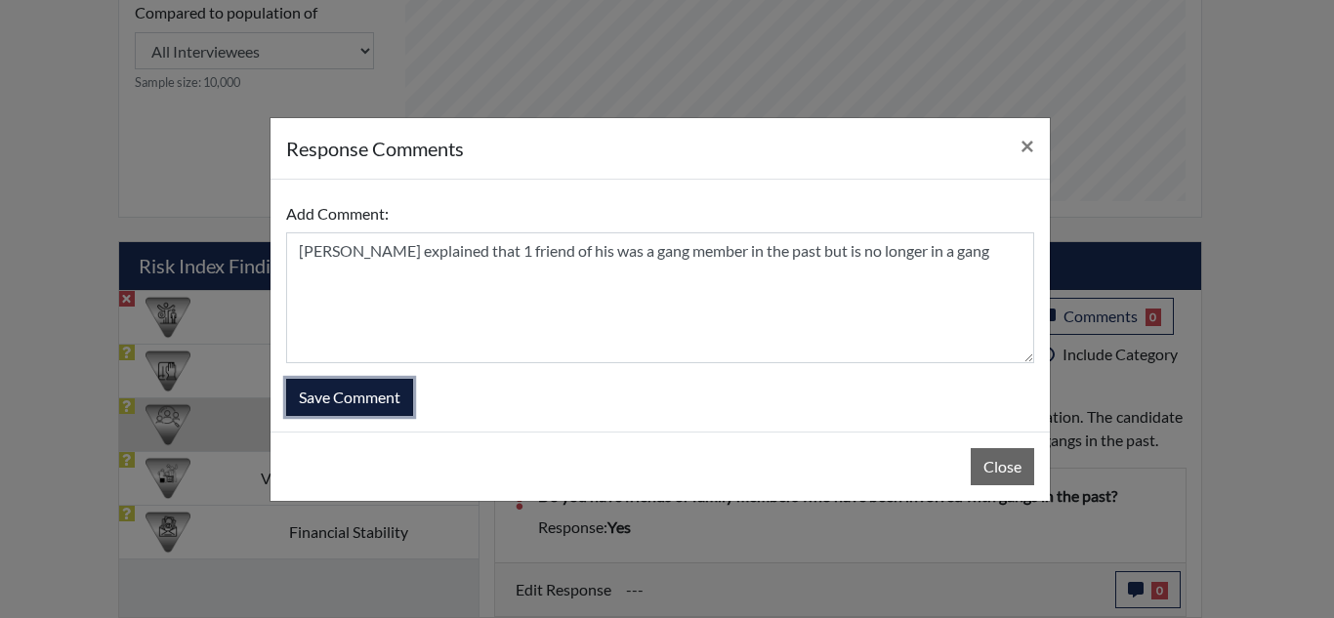
click at [377, 381] on button "Save Comment" at bounding box center [349, 397] width 127 height 37
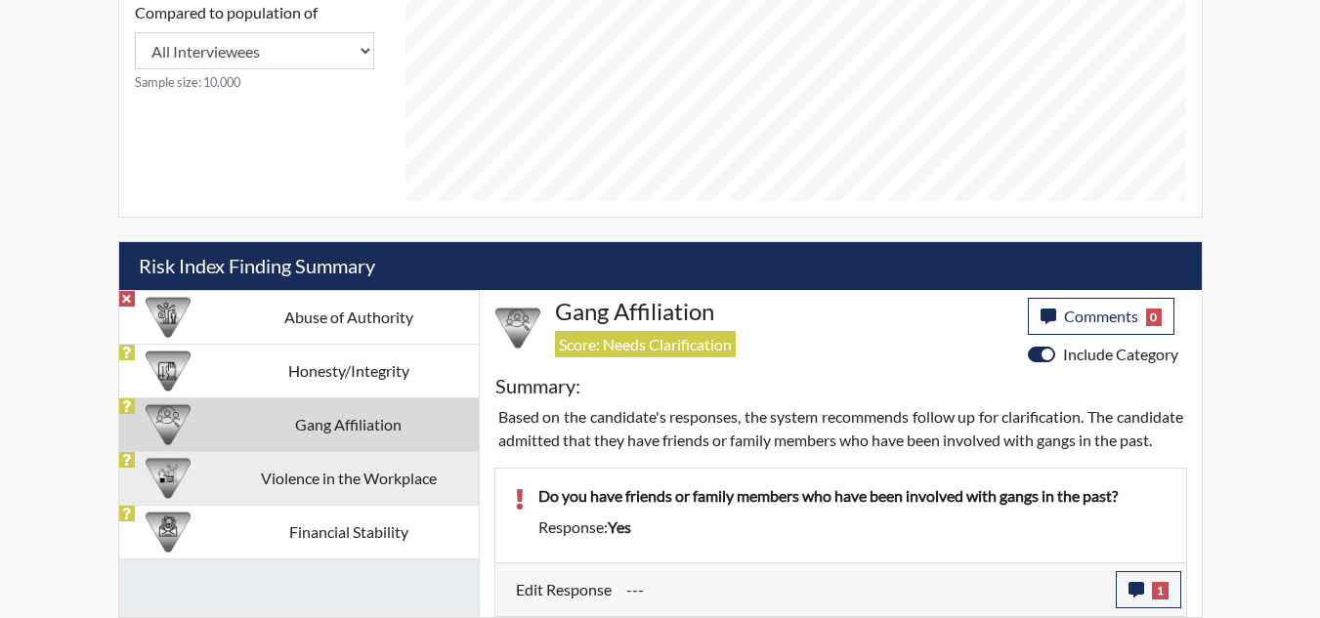
click at [293, 451] on td "Violence in the Workplace" at bounding box center [348, 478] width 260 height 54
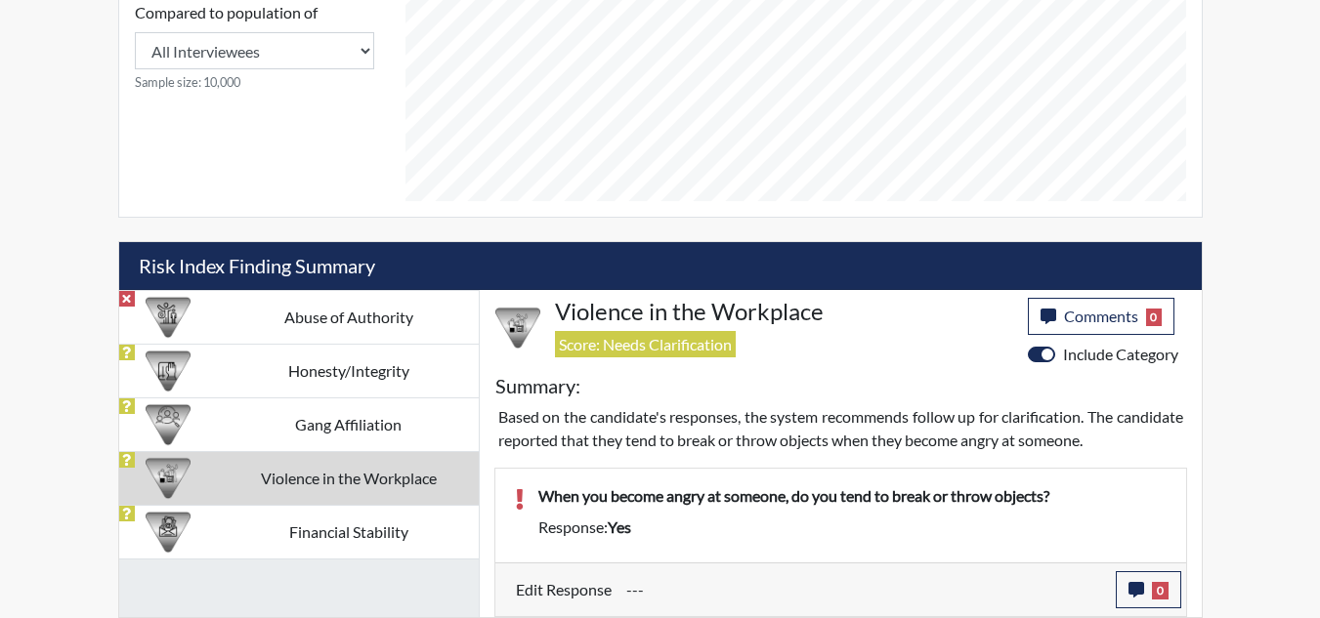
scroll to position [941, 0]
click at [1140, 580] on button "0" at bounding box center [1148, 590] width 65 height 37
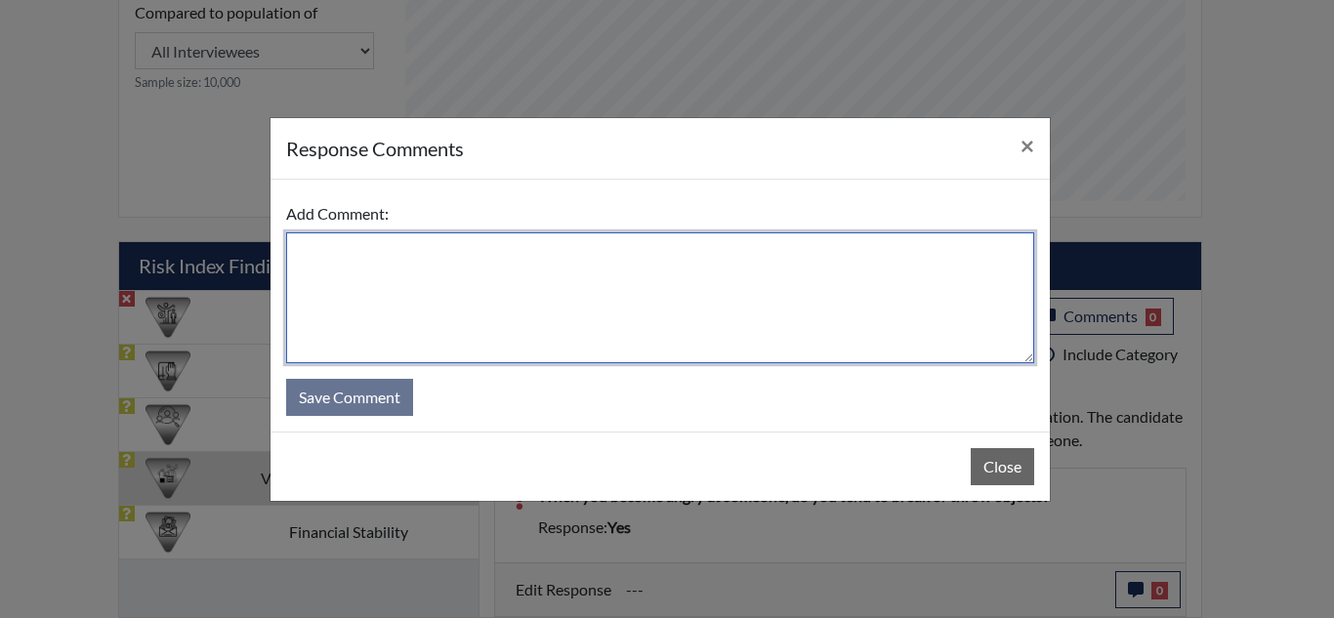
click at [595, 248] on textarea at bounding box center [660, 298] width 748 height 131
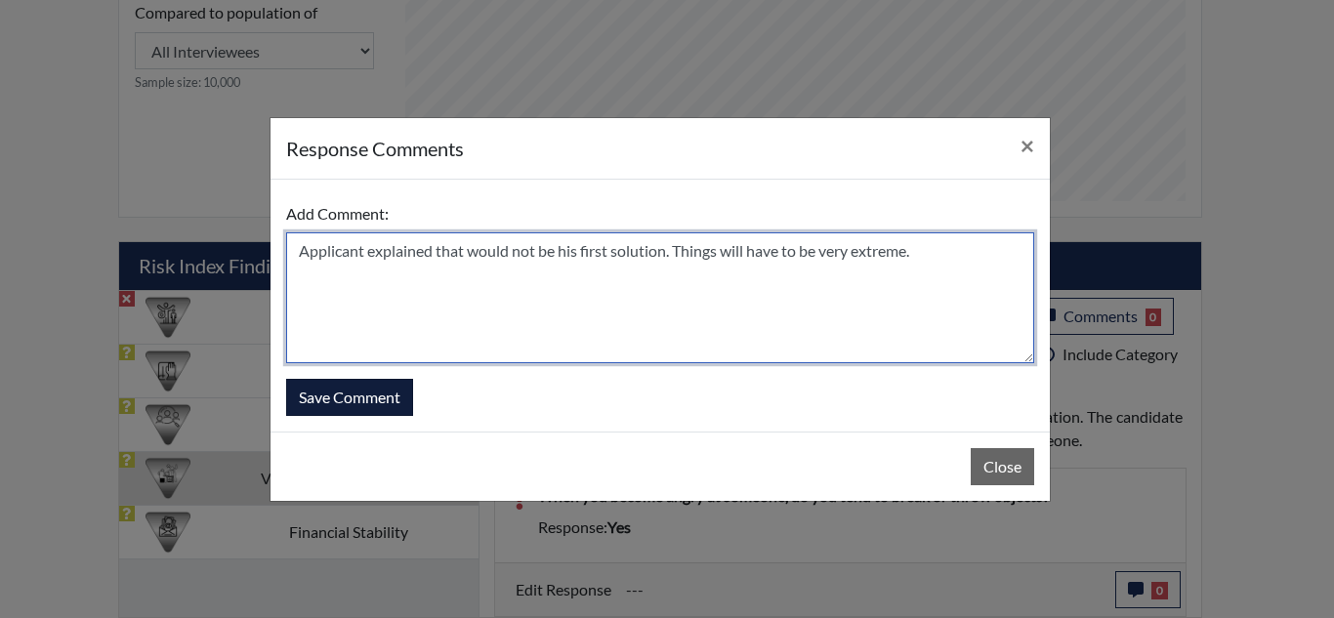
type textarea "Applicant explained that would not be his first solution. Things will have to b…"
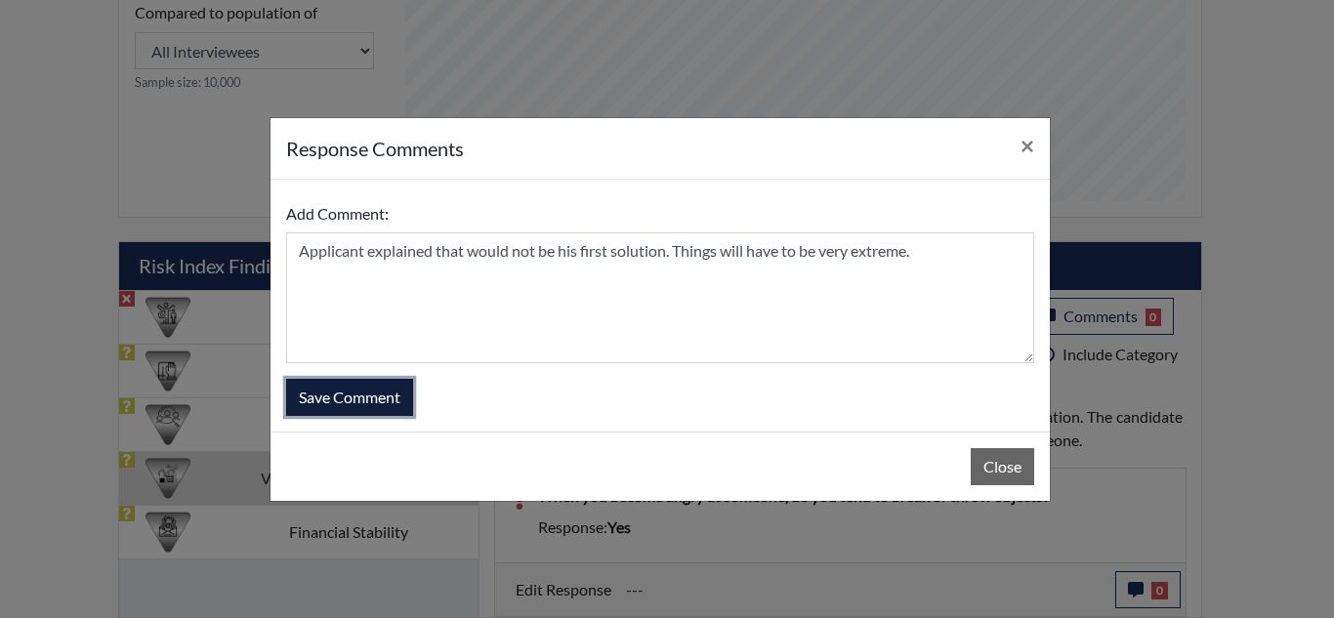
click at [333, 398] on button "Save Comment" at bounding box center [349, 397] width 127 height 37
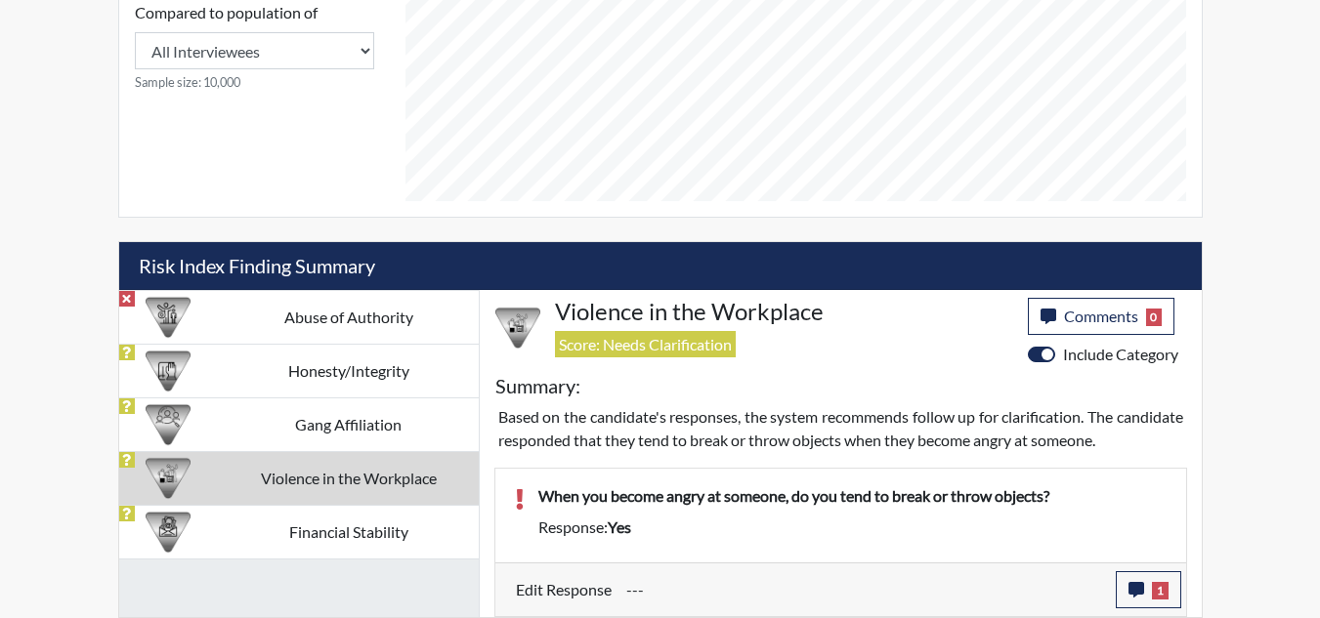
scroll to position [324, 812]
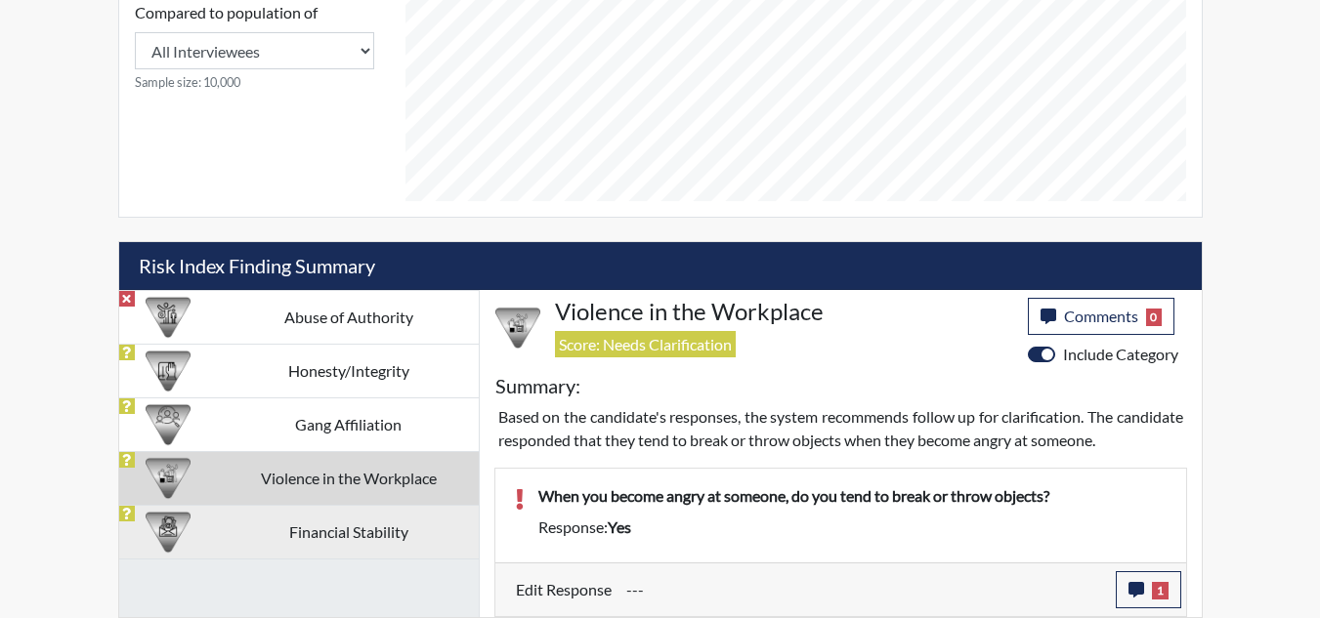
click at [247, 537] on td "Financial Stability" at bounding box center [348, 532] width 260 height 54
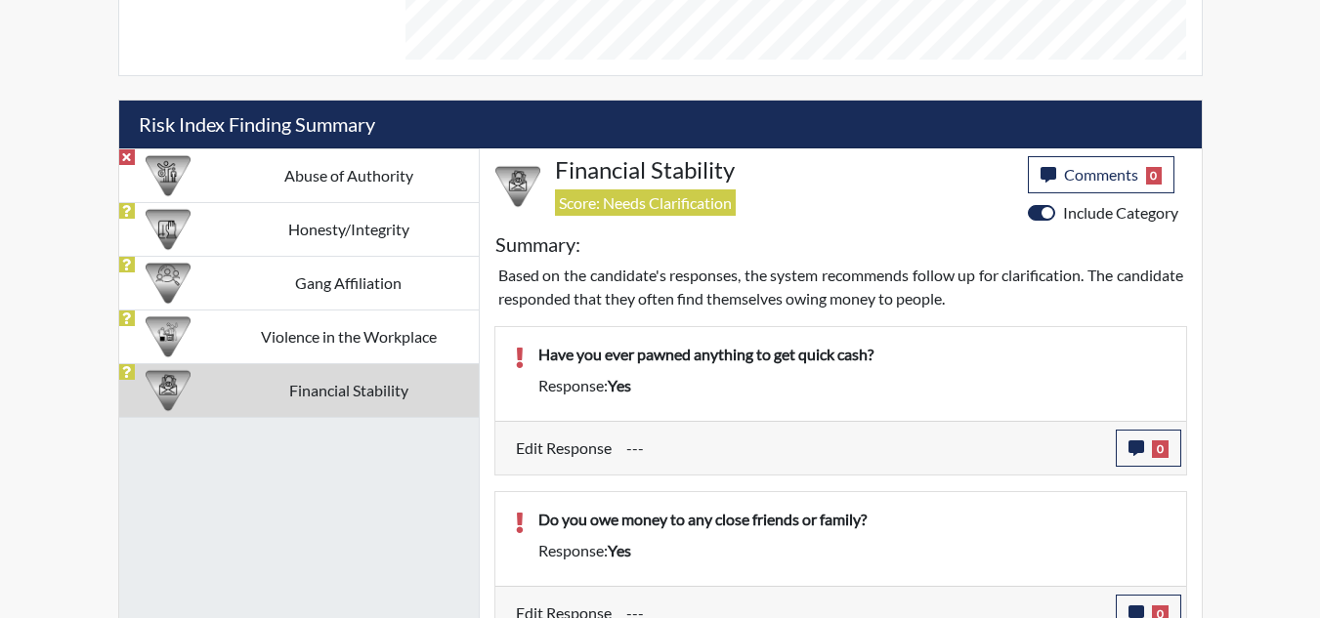
scroll to position [1045, 0]
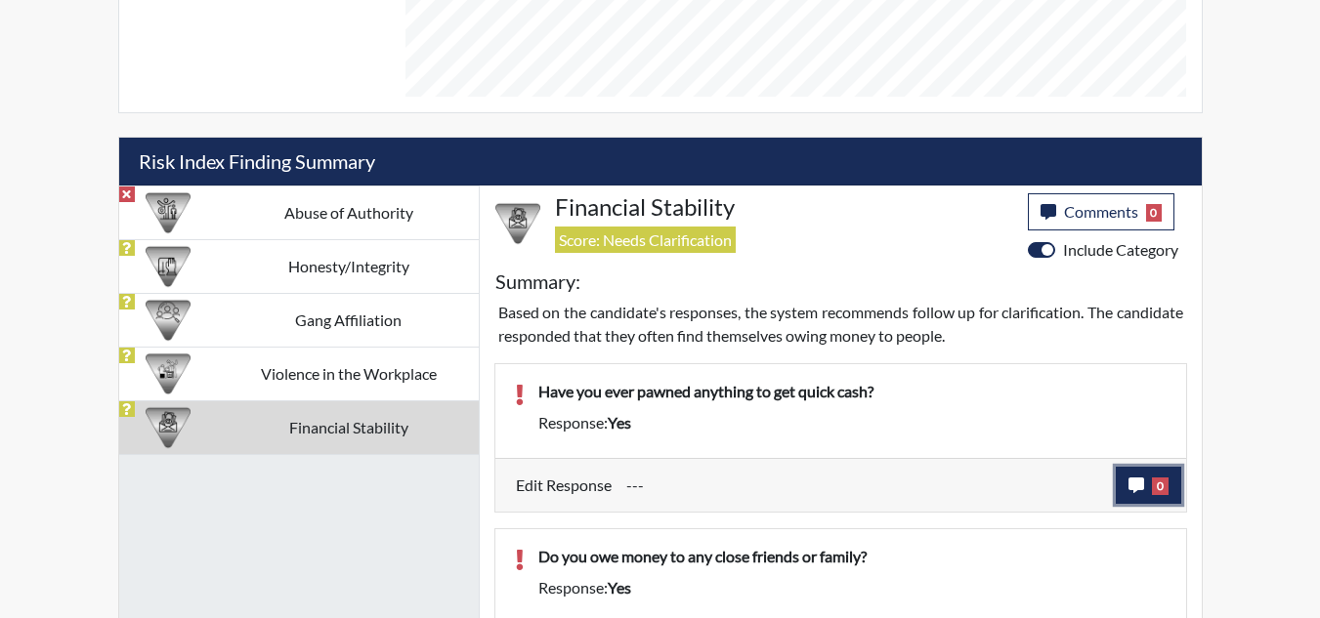
click at [1134, 486] on icon "button" at bounding box center [1136, 486] width 16 height 16
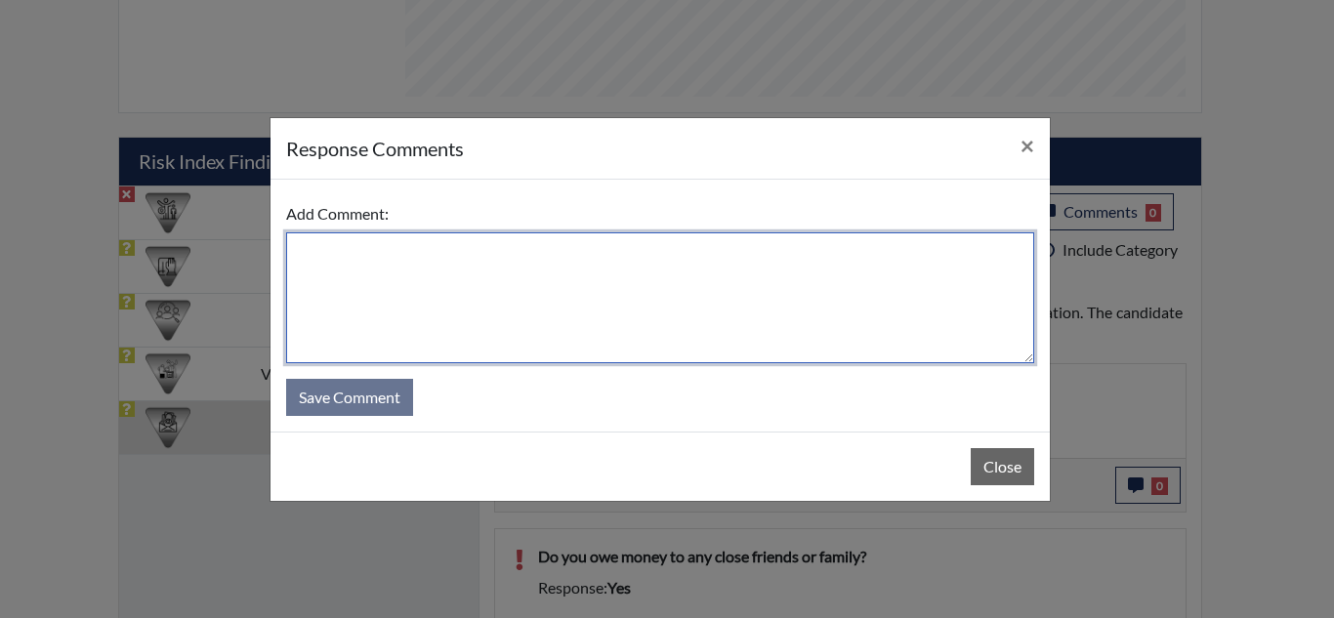
click at [688, 281] on textarea at bounding box center [660, 298] width 748 height 131
type textarea "E"
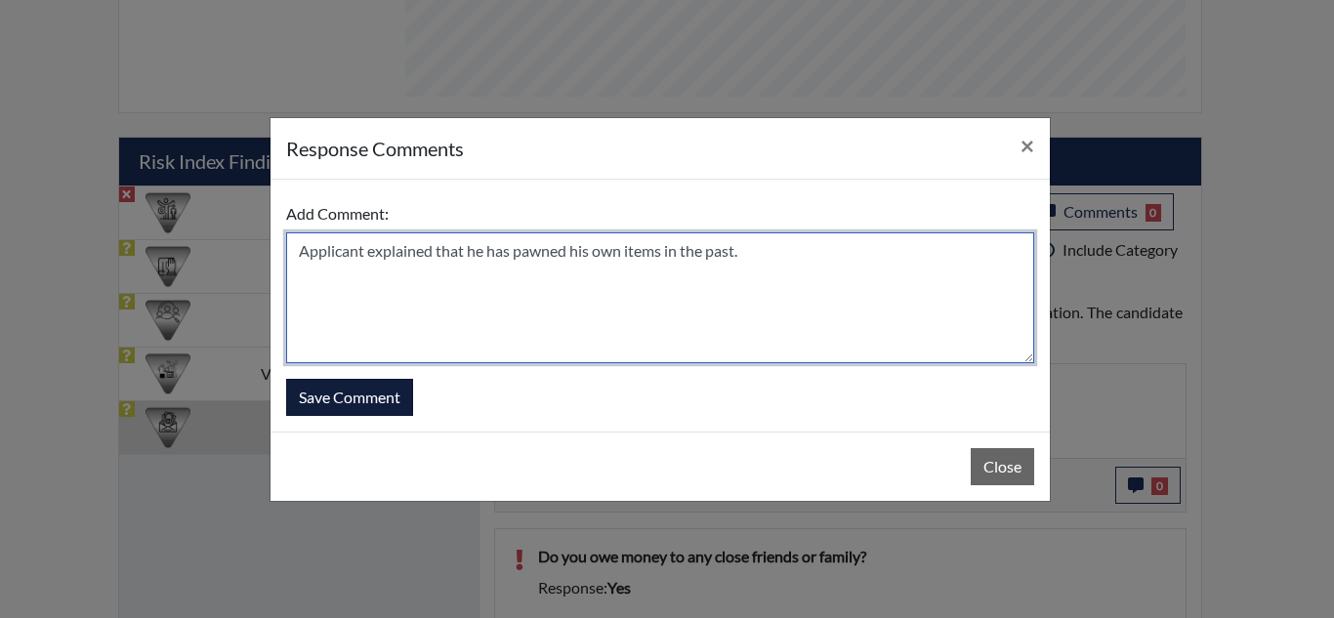
type textarea "Applicant explained that he has pawned his own items in the past."
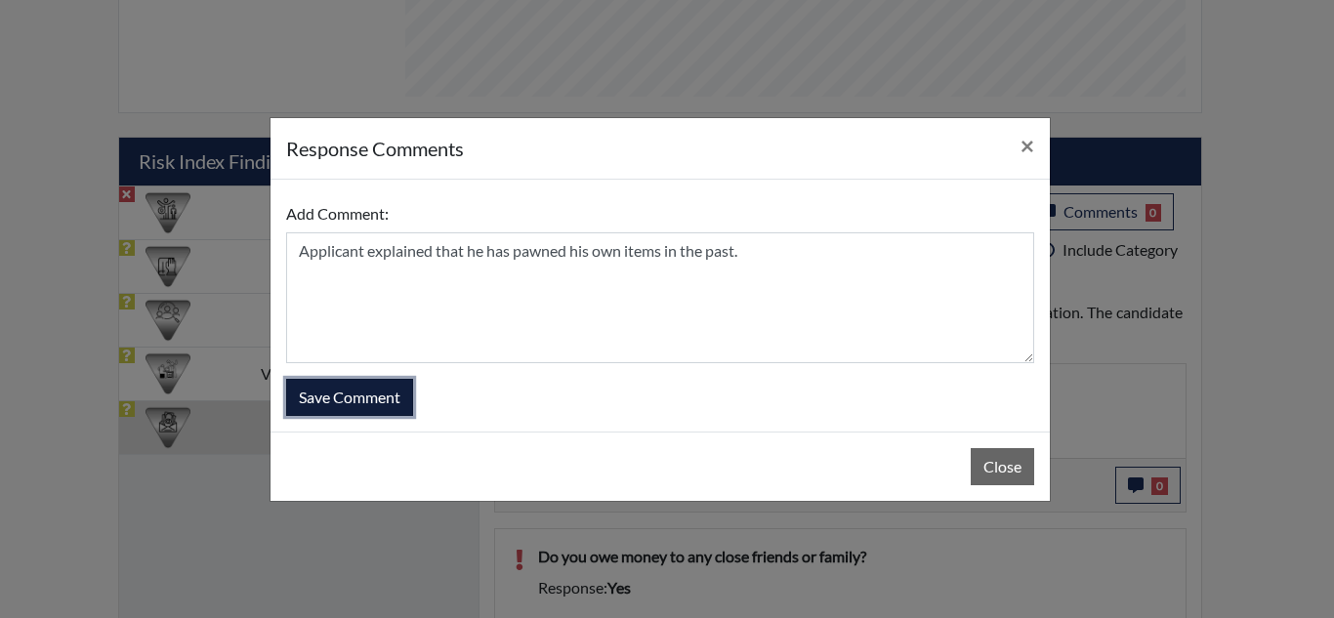
click at [402, 395] on button "Save Comment" at bounding box center [349, 397] width 127 height 37
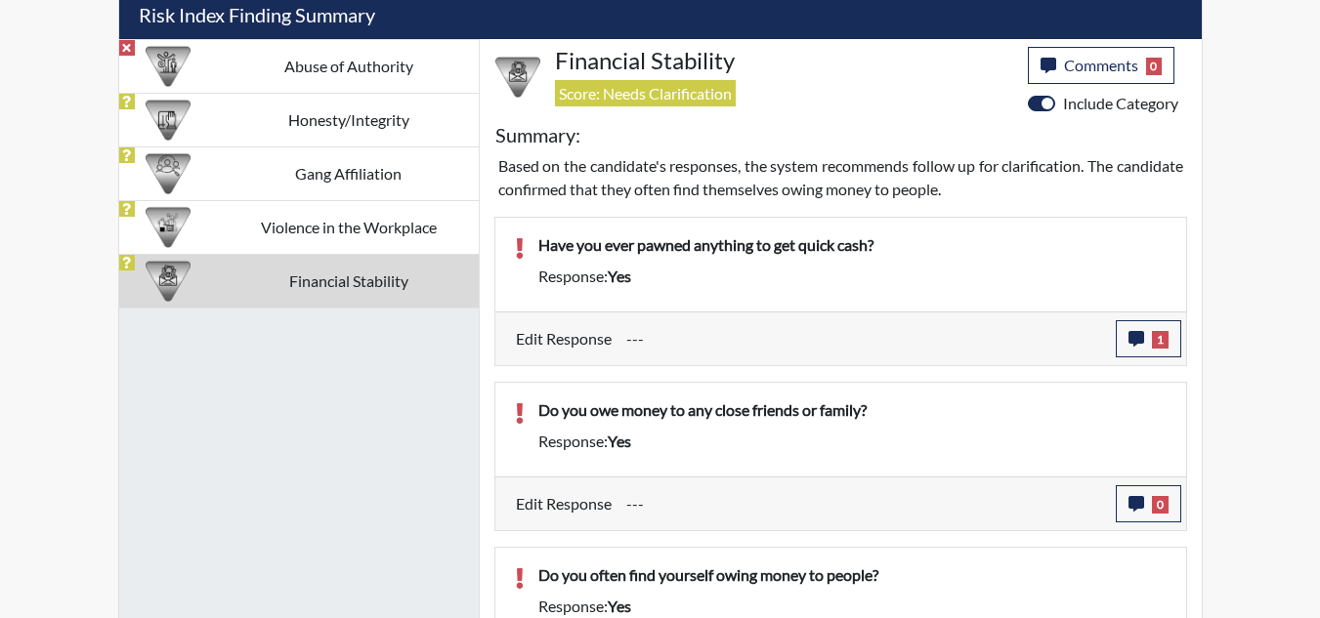
scroll to position [1241, 0]
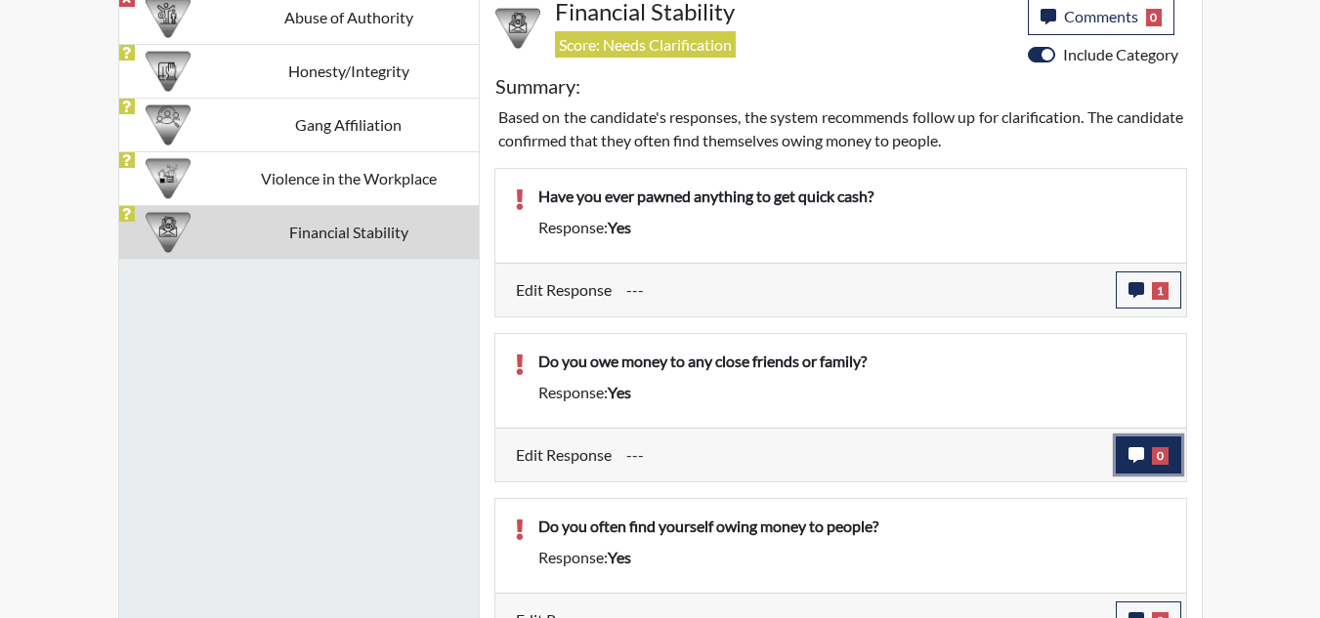
click at [1129, 450] on icon "button" at bounding box center [1136, 455] width 16 height 16
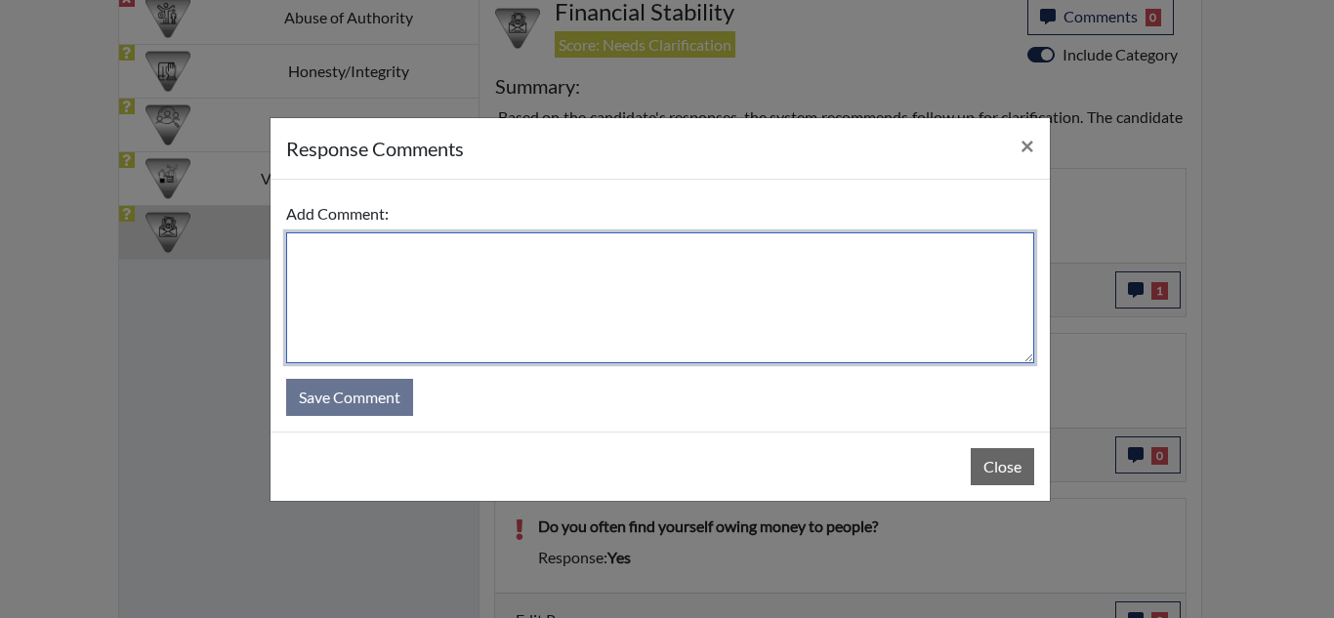
click at [545, 284] on textarea at bounding box center [660, 298] width 748 height 131
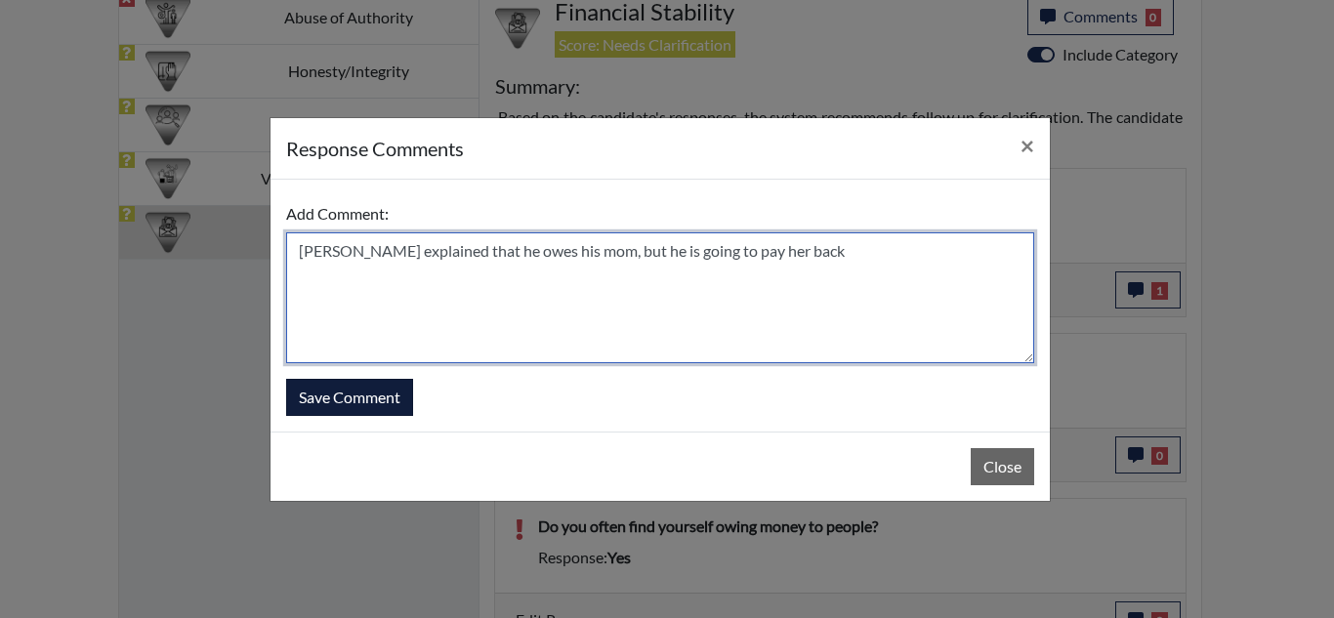
type textarea "[PERSON_NAME] explained that he owes his mom, but he is going to pay her back"
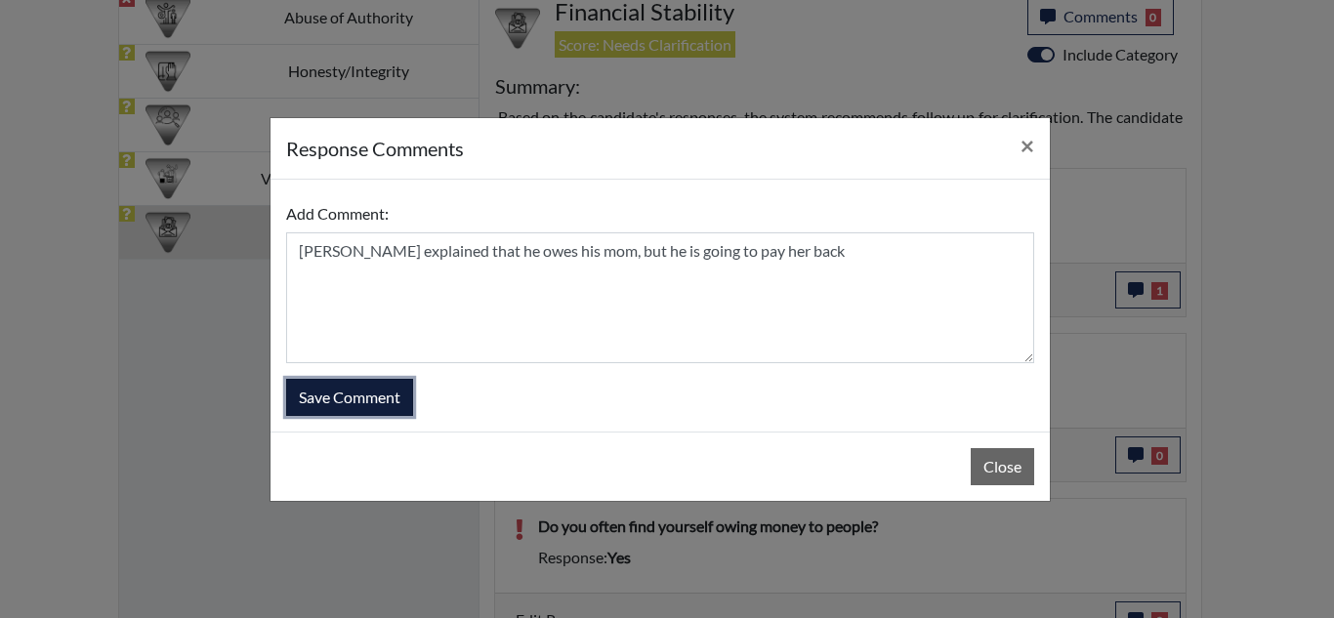
click at [335, 392] on button "Save Comment" at bounding box center [349, 397] width 127 height 37
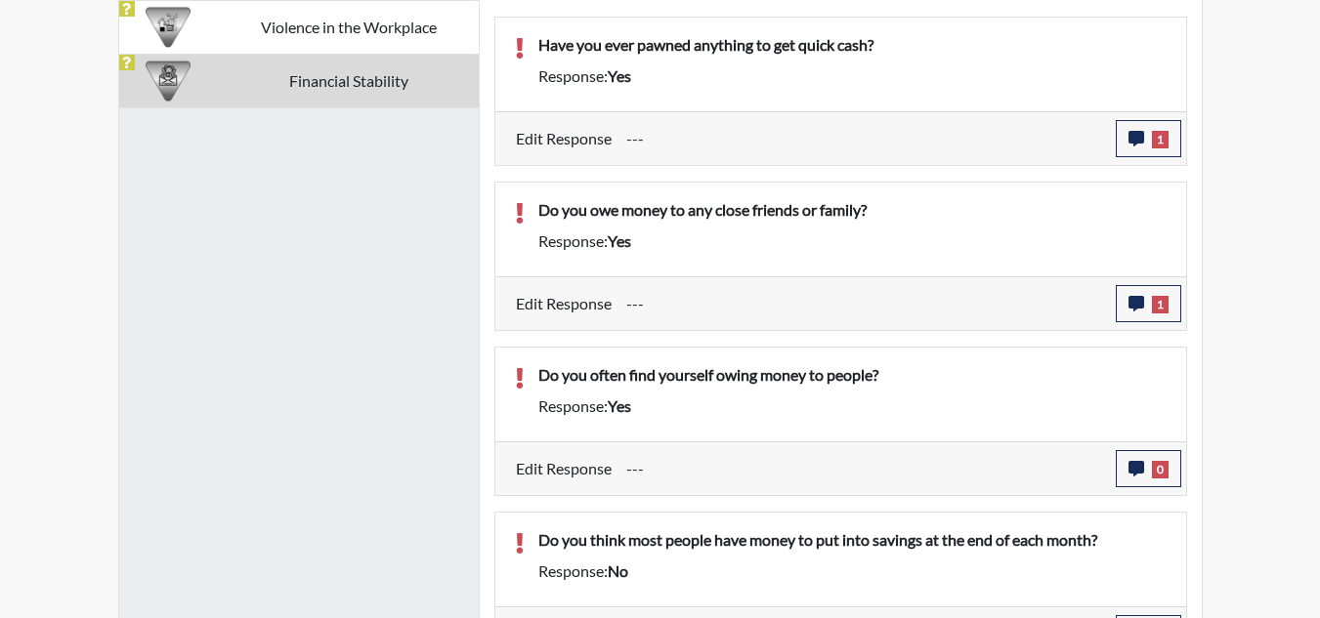
scroll to position [1436, 0]
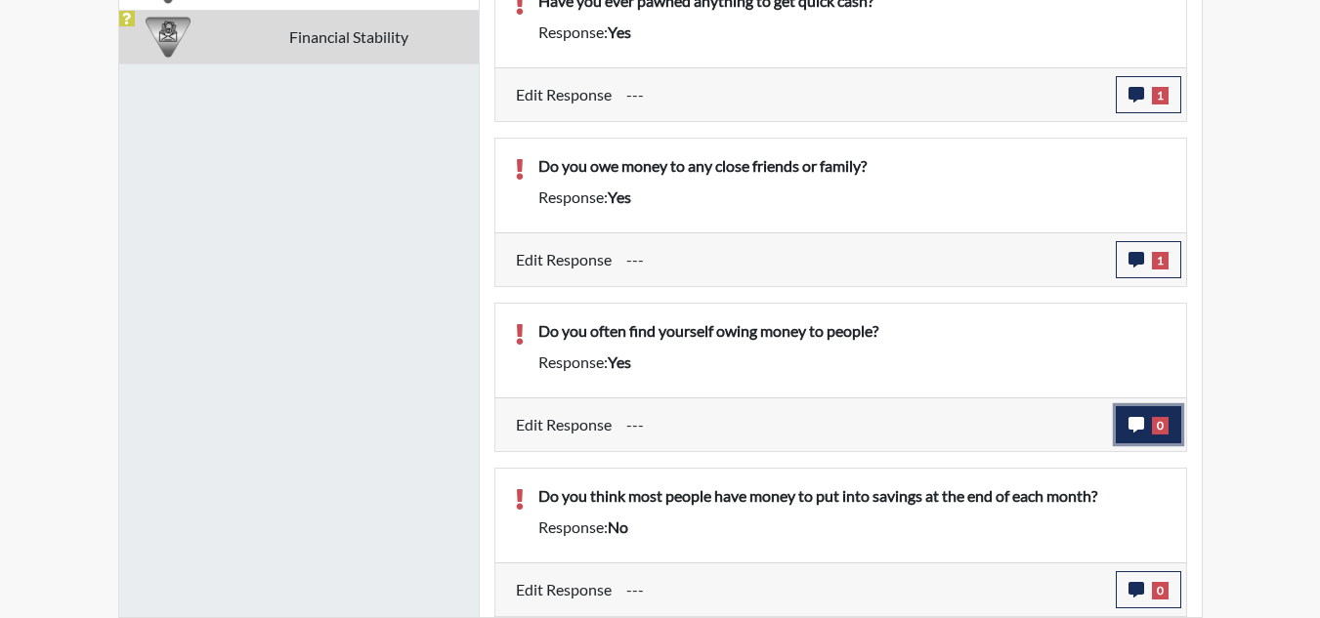
click at [1125, 418] on button "0" at bounding box center [1148, 424] width 65 height 37
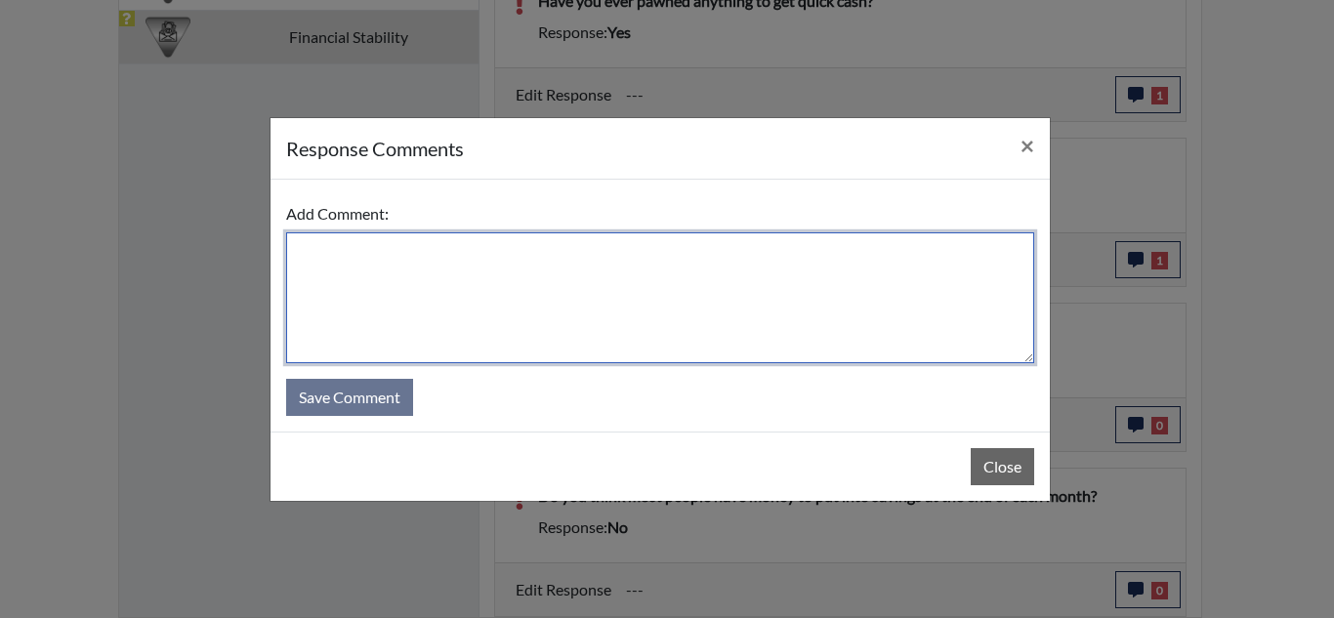
click at [691, 300] on textarea at bounding box center [660, 298] width 748 height 131
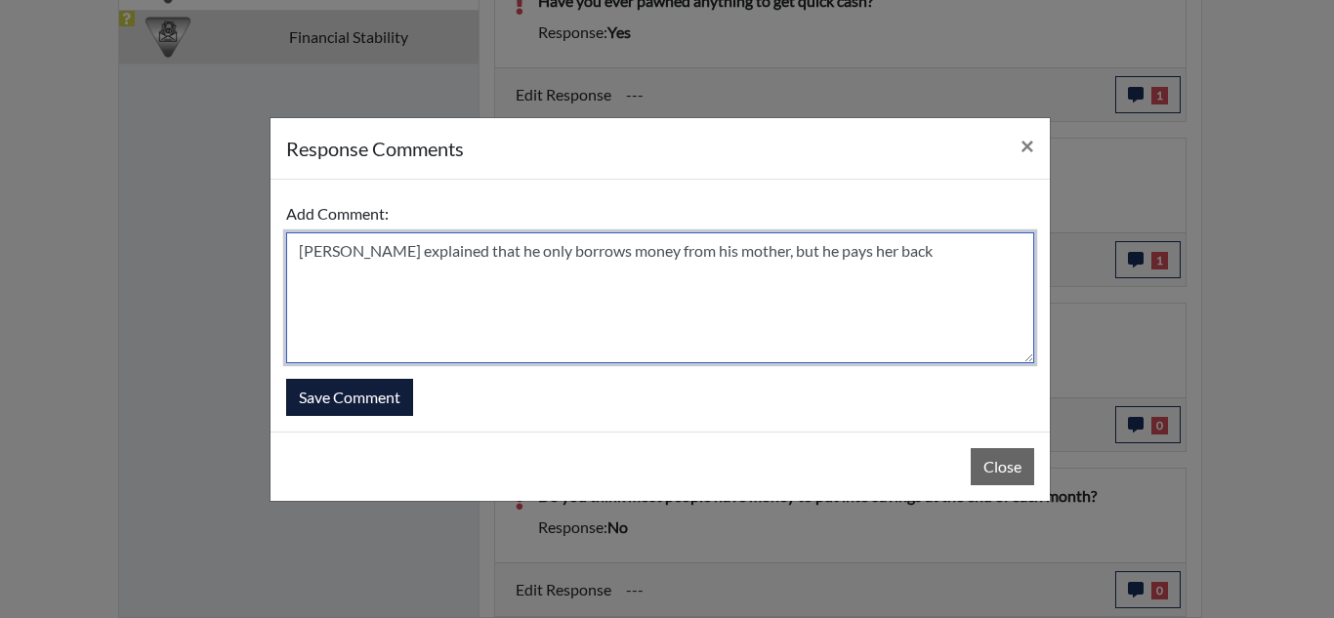
type textarea "[PERSON_NAME] explained that he only borrows money from his mother, but he pays…"
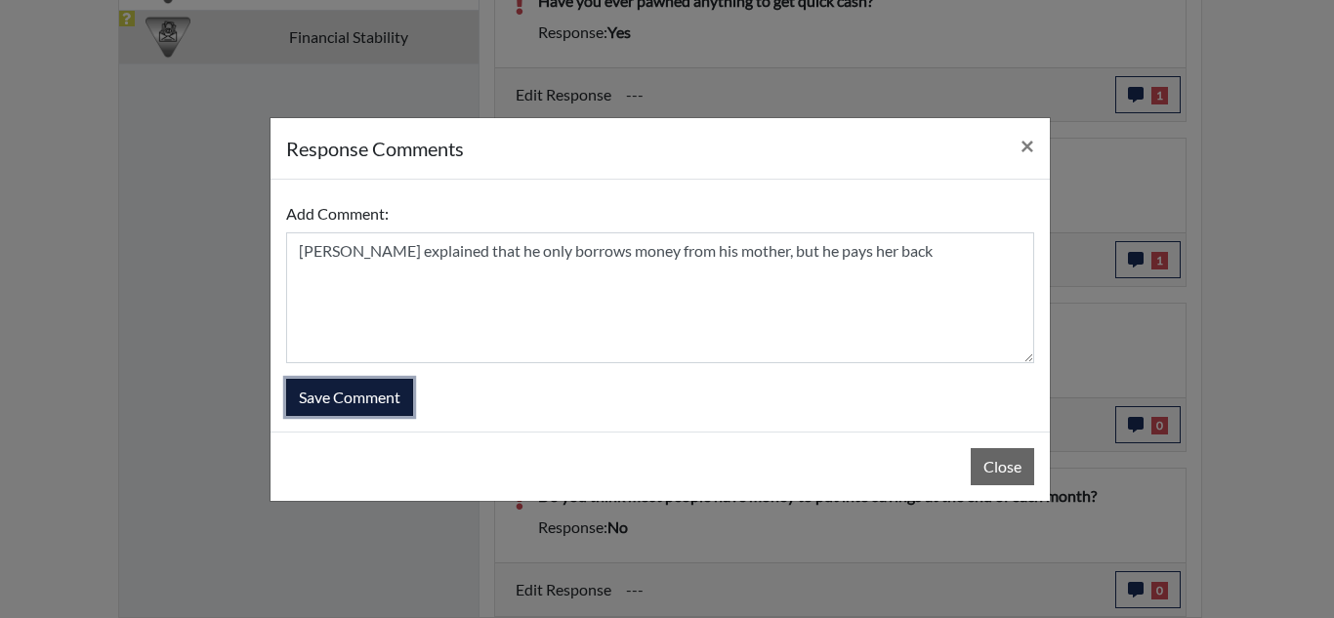
click at [390, 390] on button "Save Comment" at bounding box center [349, 397] width 127 height 37
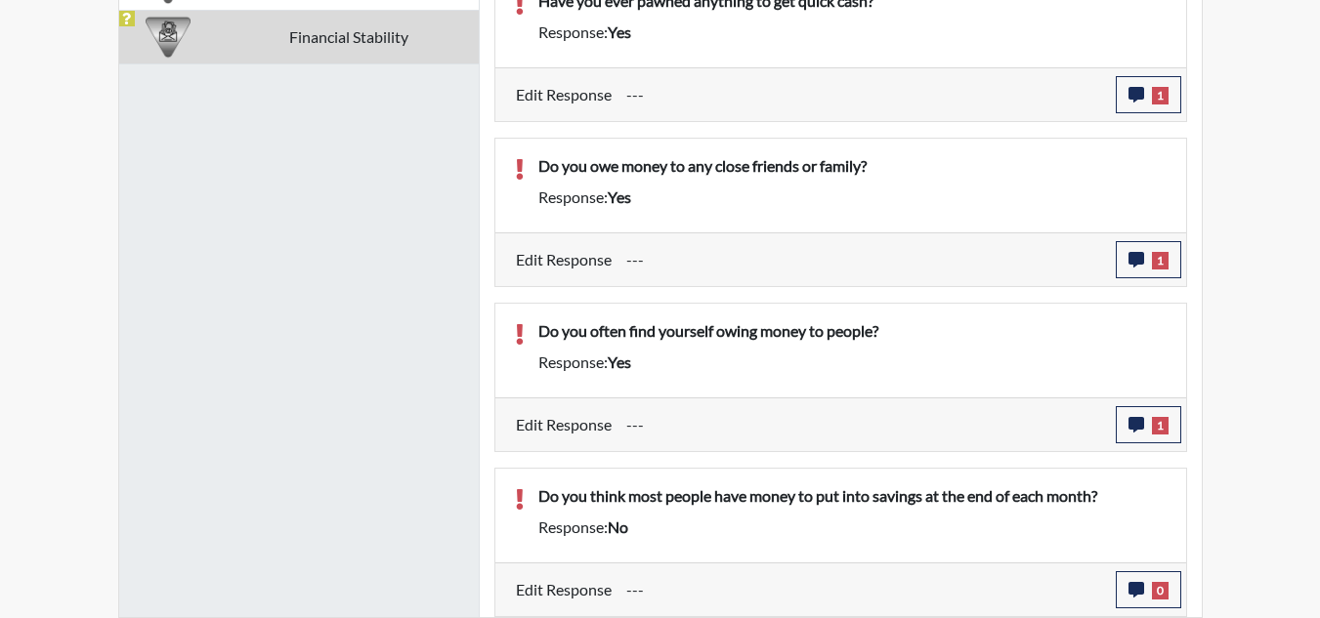
scroll to position [324, 812]
click at [1145, 592] on button "0" at bounding box center [1148, 590] width 65 height 37
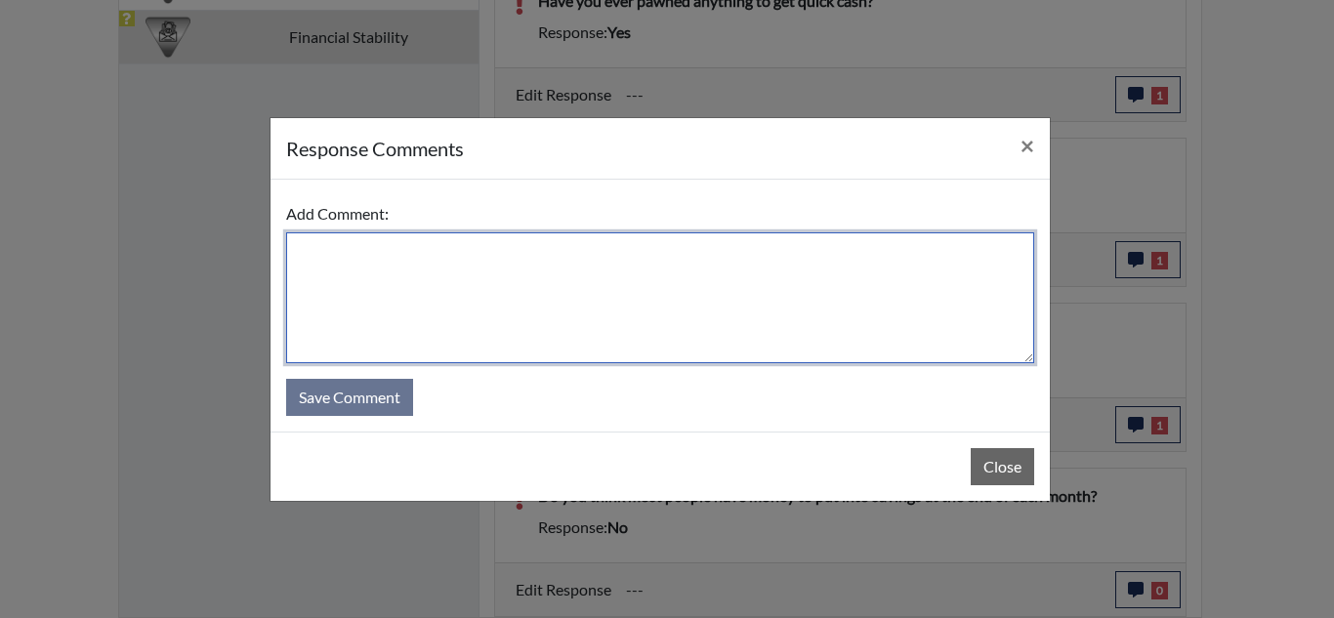
click at [812, 269] on textarea at bounding box center [660, 298] width 748 height 131
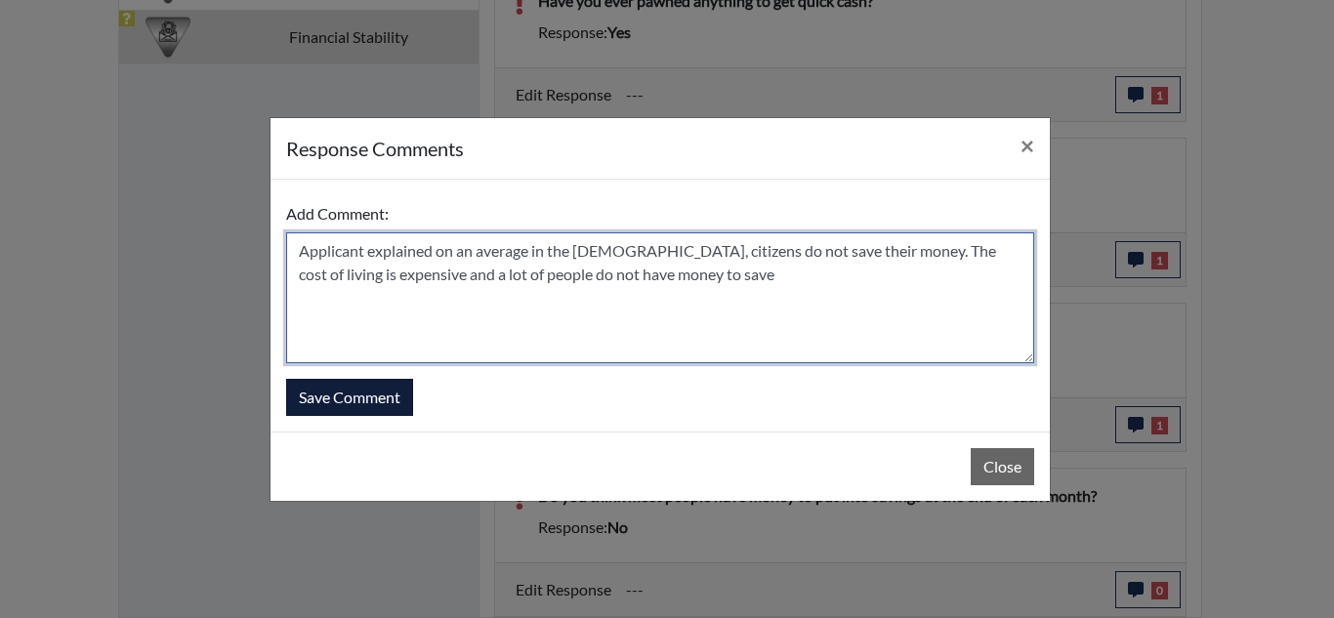
type textarea "Applicant explained on an average in the [DEMOGRAPHIC_DATA], citizens do not sa…"
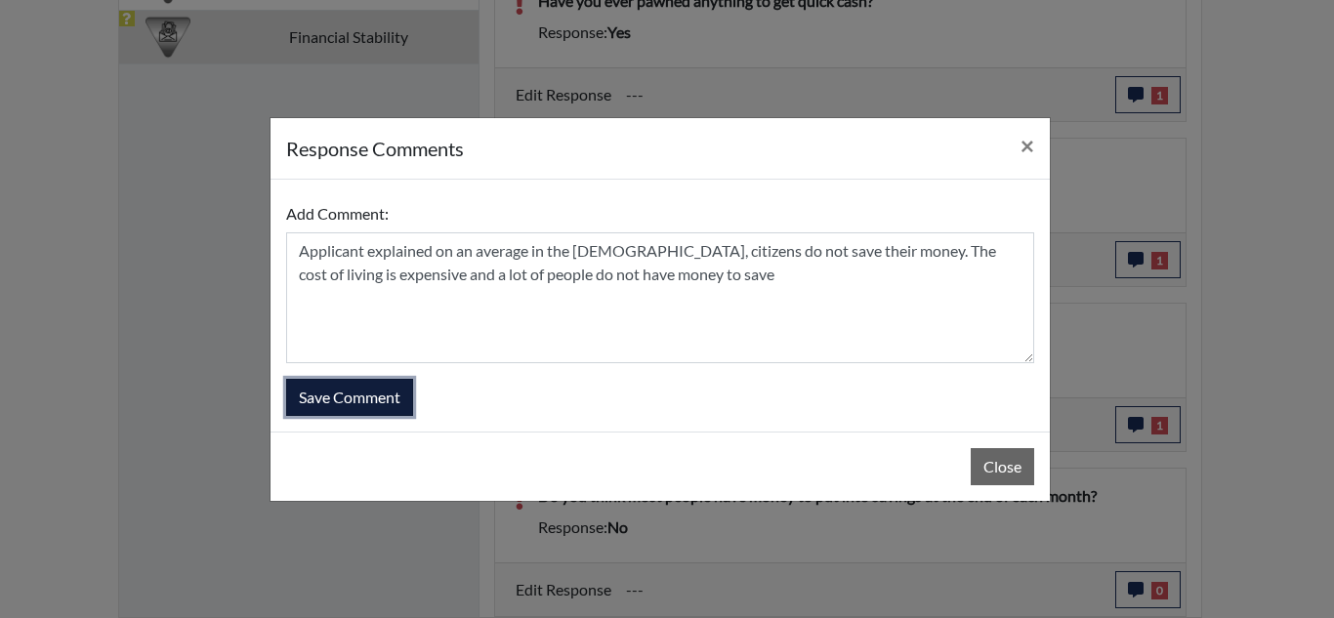
click at [369, 399] on button "Save Comment" at bounding box center [349, 397] width 127 height 37
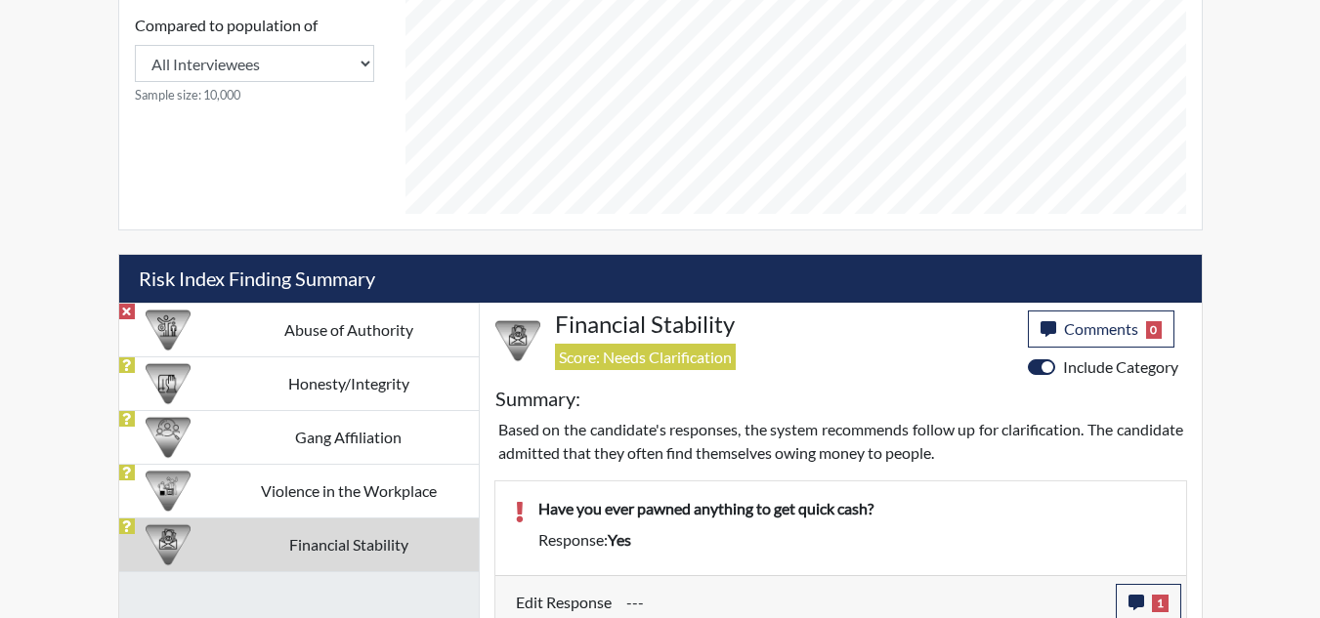
scroll to position [1143, 0]
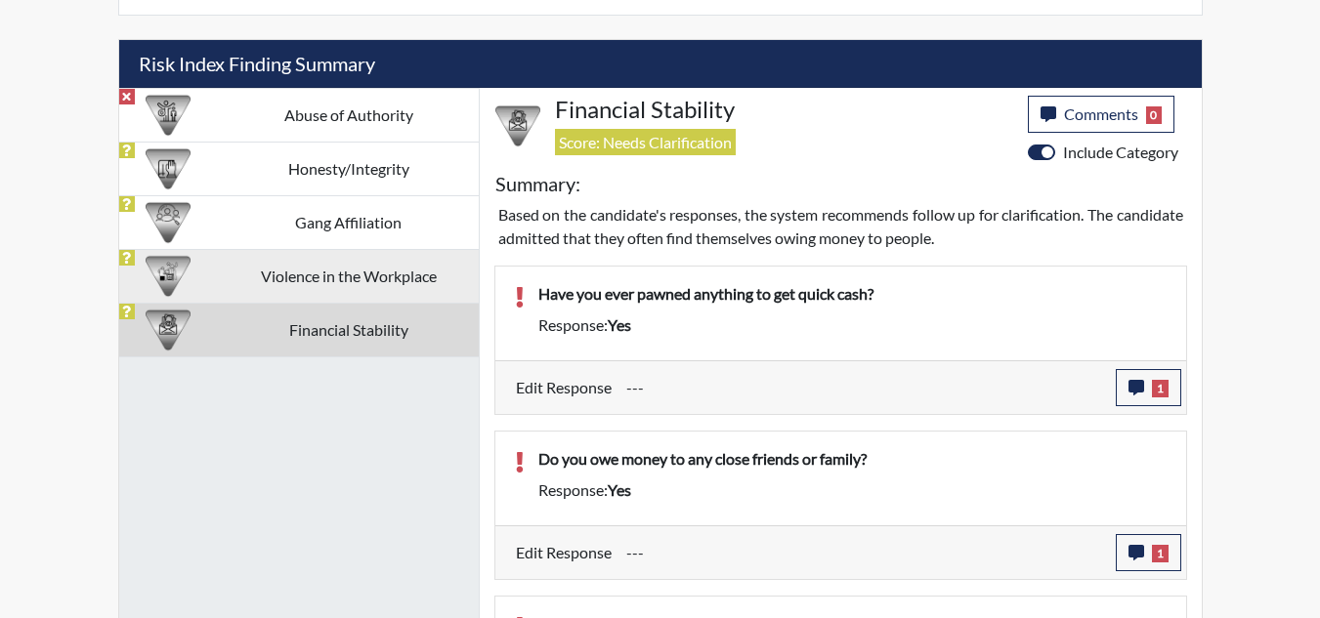
click at [378, 288] on td "Violence in the Workplace" at bounding box center [348, 276] width 260 height 54
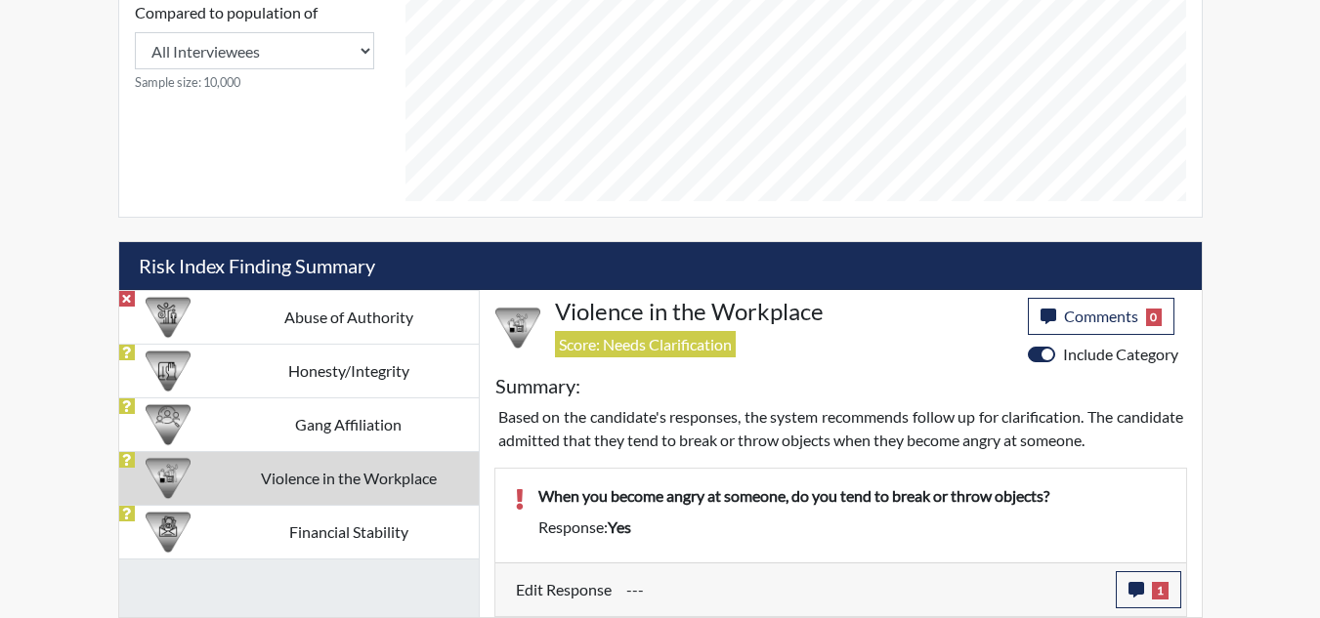
scroll to position [941, 0]
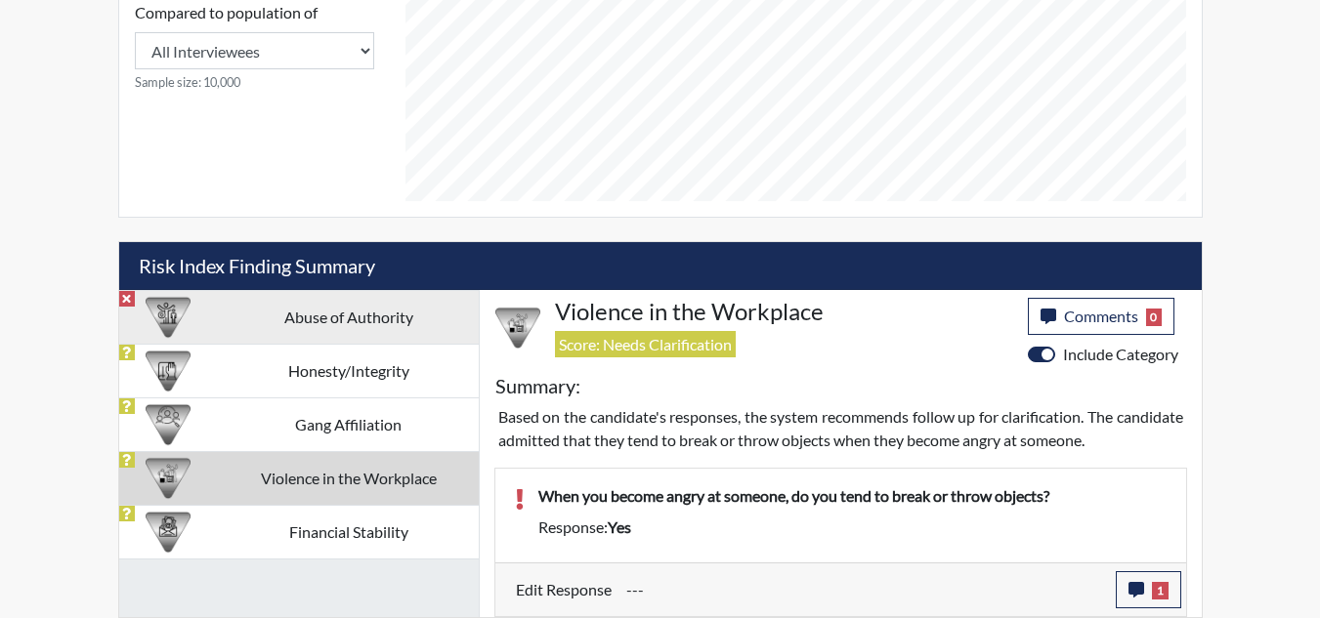
click at [339, 304] on td "Abuse of Authority" at bounding box center [348, 317] width 260 height 54
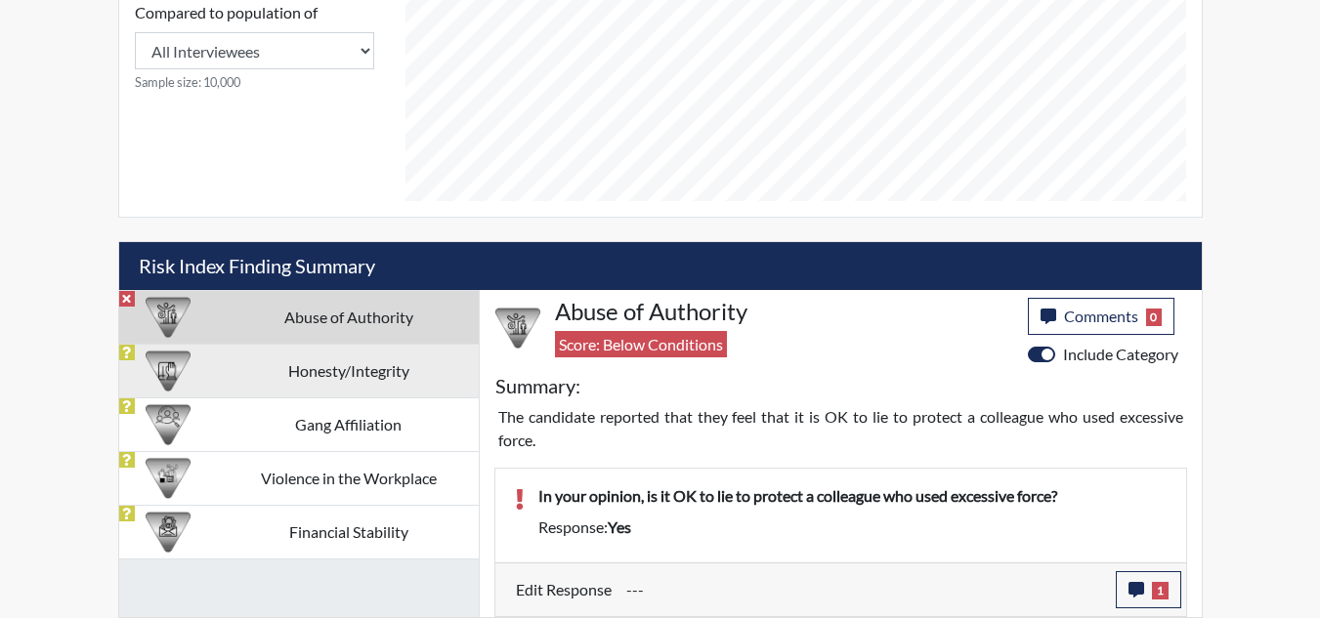
click at [396, 372] on td "Honesty/Integrity" at bounding box center [348, 371] width 260 height 54
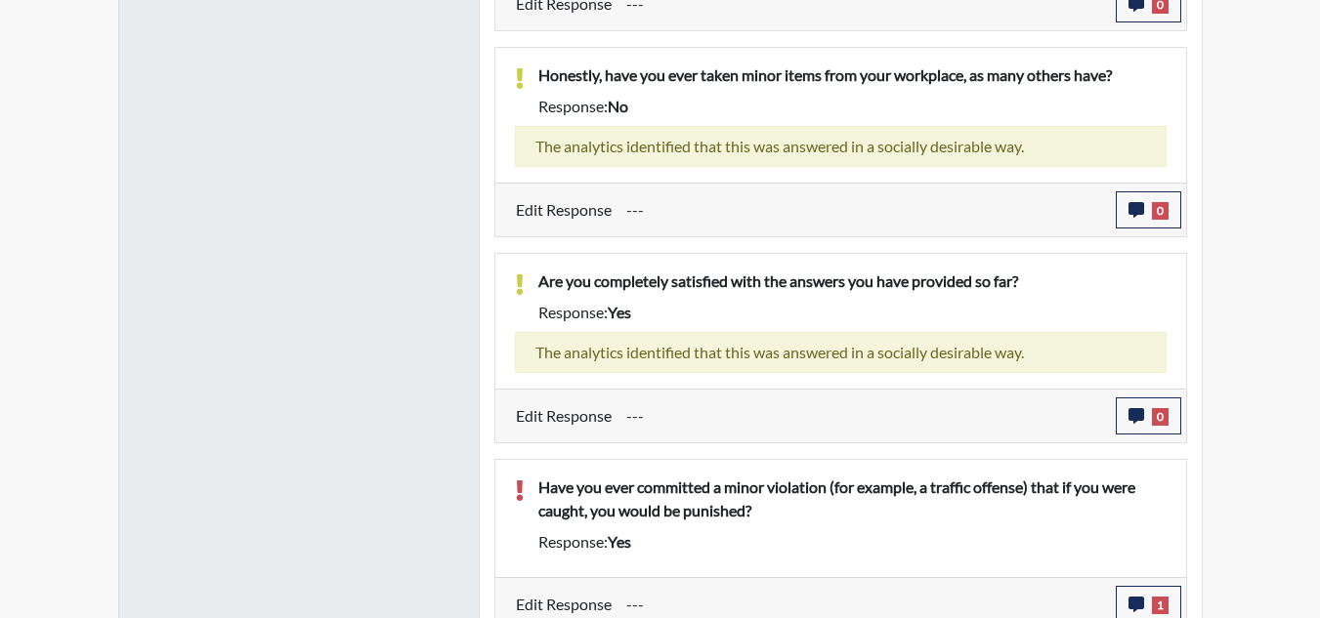
scroll to position [1771, 0]
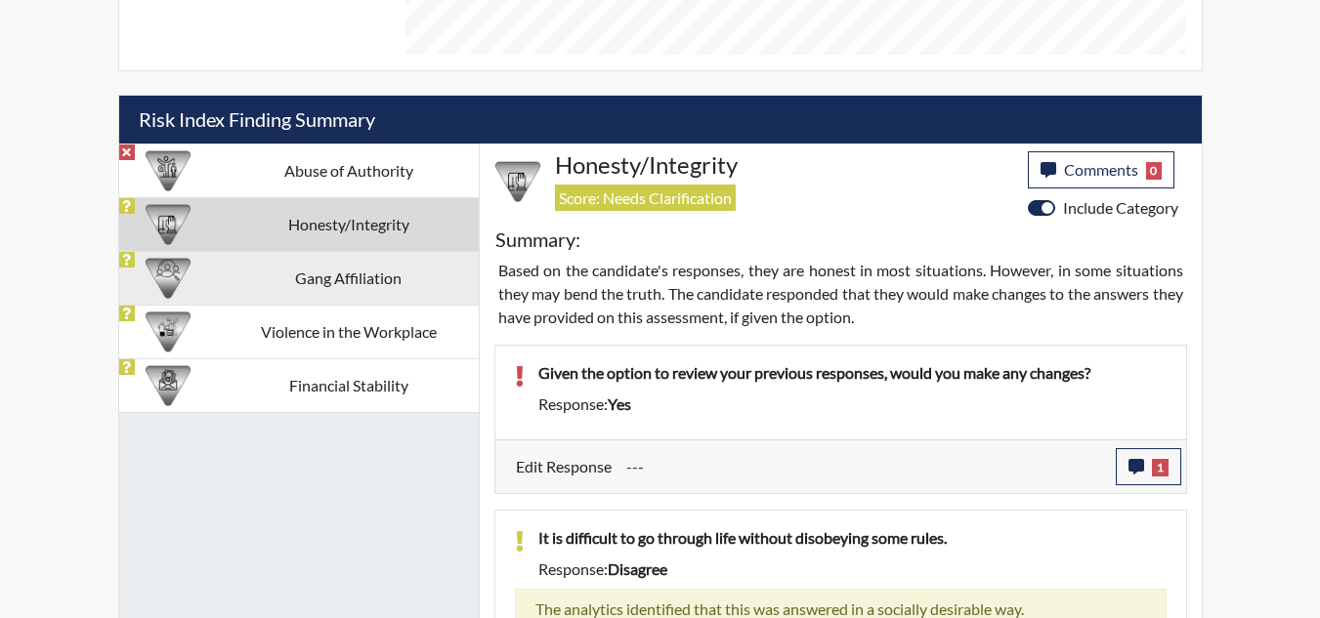
click at [189, 285] on img at bounding box center [168, 278] width 45 height 45
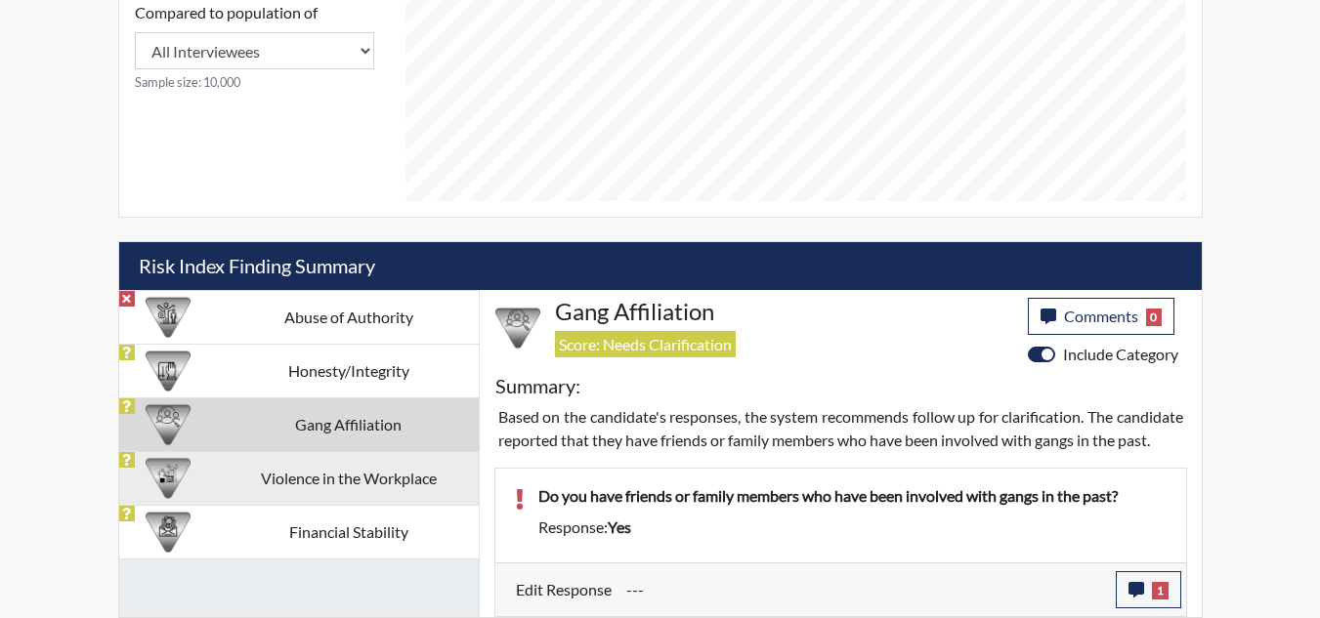
click at [379, 451] on td "Violence in the Workplace" at bounding box center [348, 478] width 260 height 54
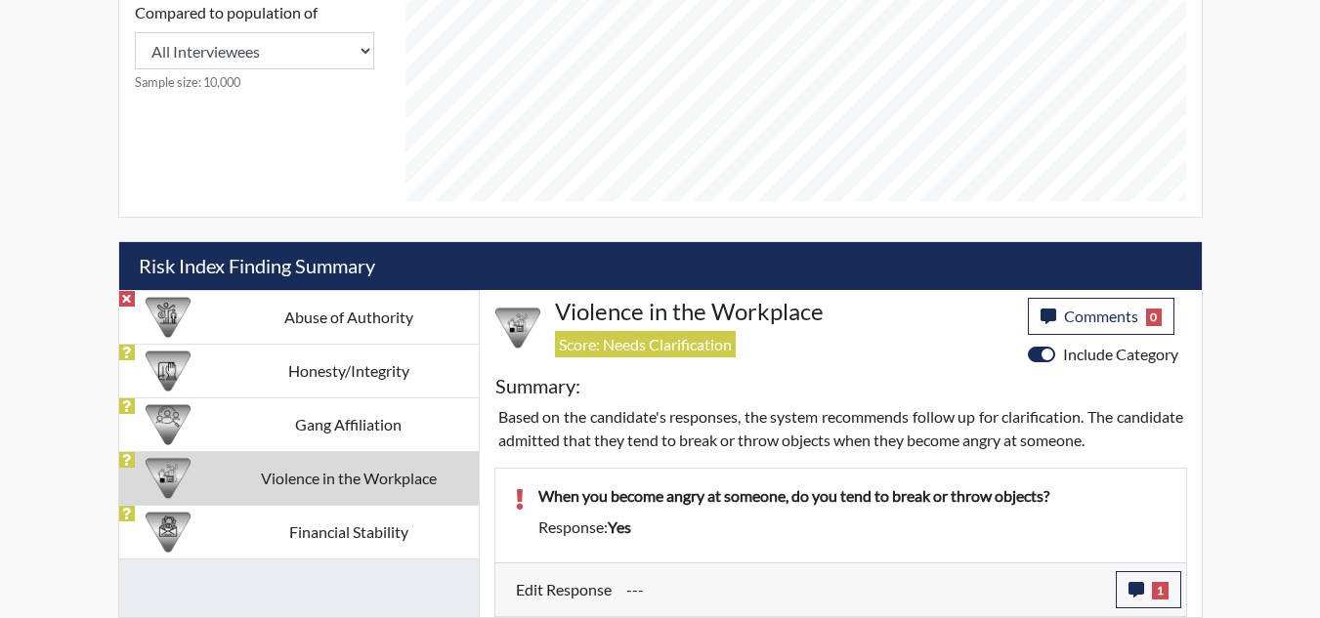
scroll to position [941, 0]
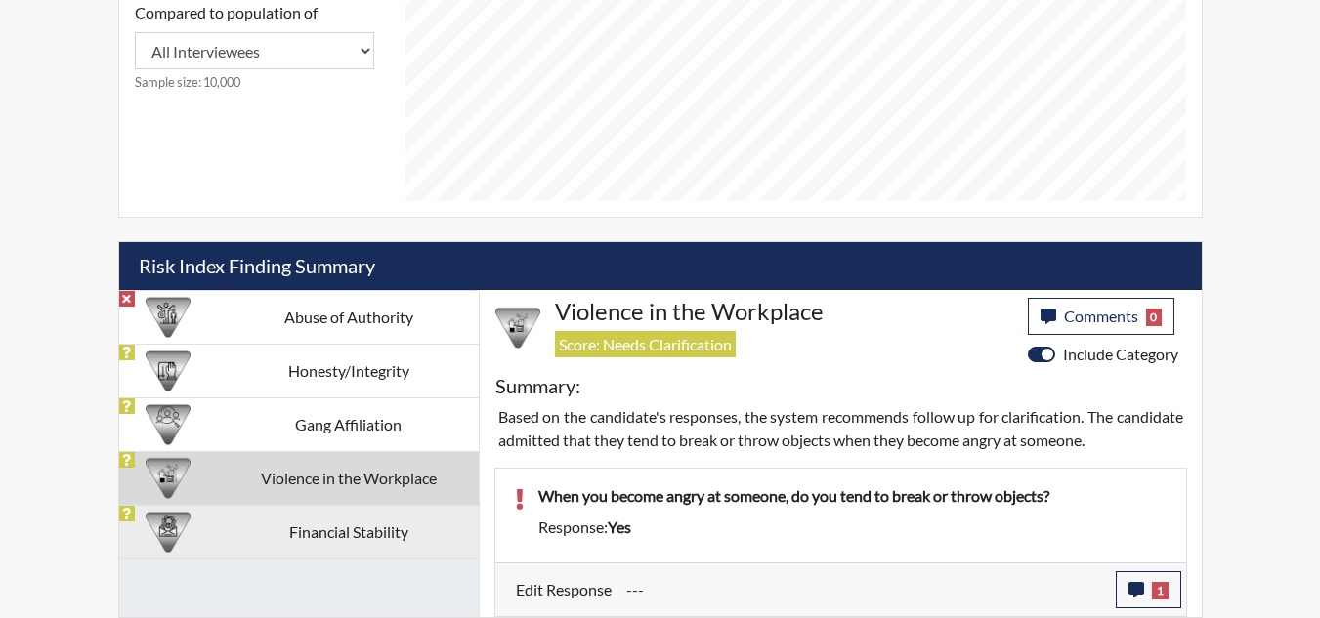
click at [338, 530] on td "Financial Stability" at bounding box center [348, 532] width 260 height 54
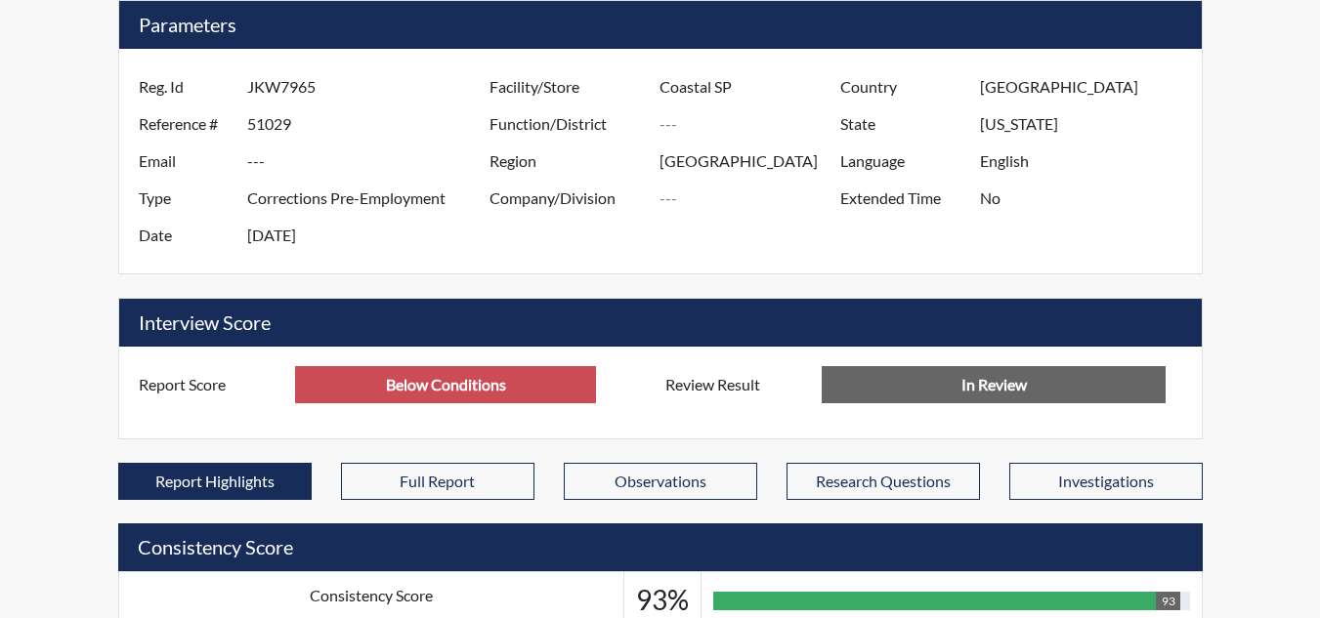
scroll to position [0, 0]
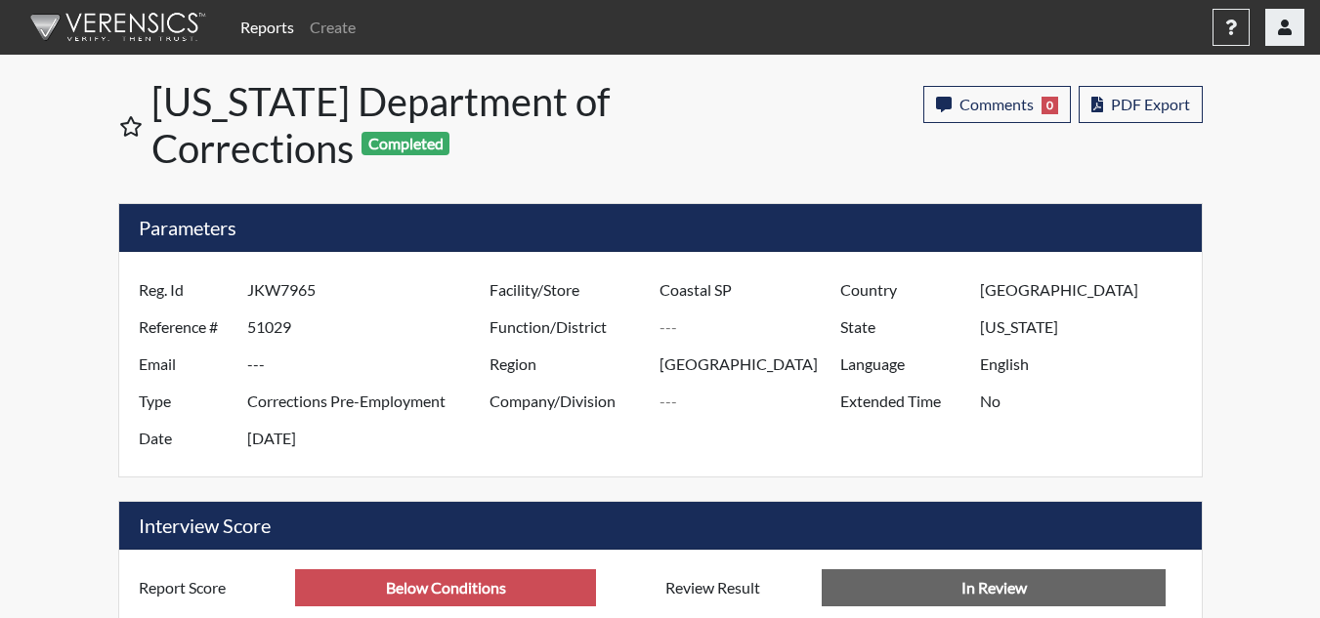
click at [1294, 21] on button "button" at bounding box center [1284, 27] width 39 height 37
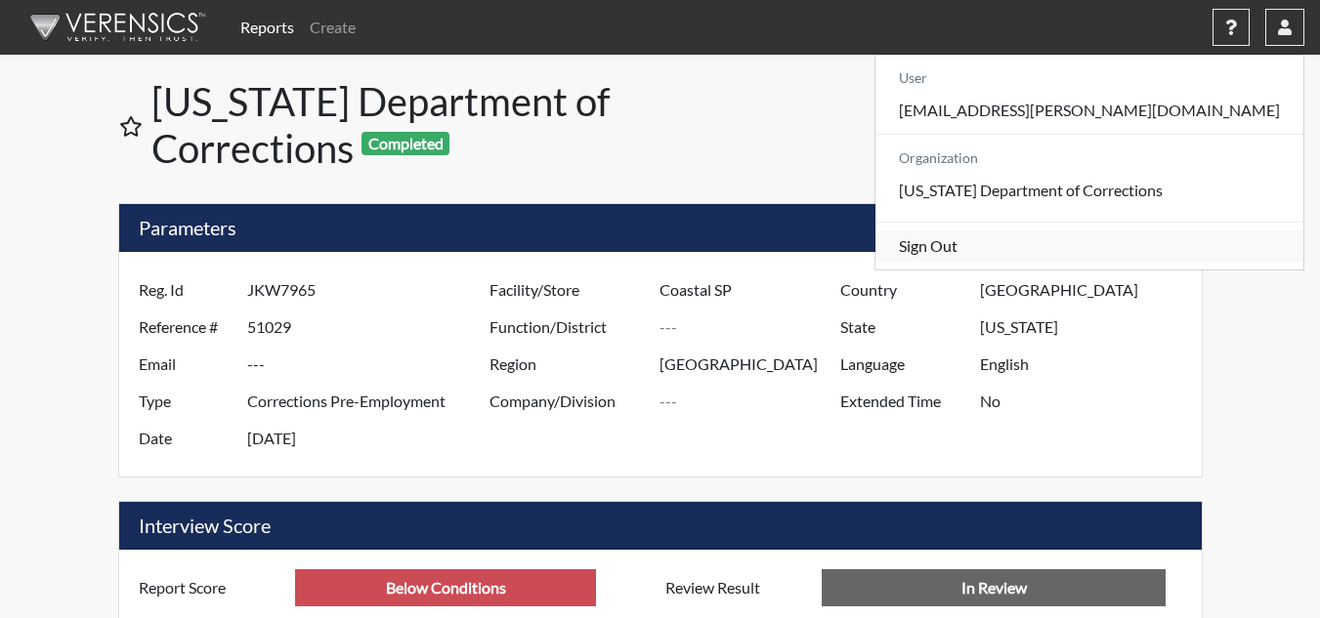
click at [1139, 262] on link "Sign Out" at bounding box center [1089, 246] width 428 height 31
